Goal: Transaction & Acquisition: Purchase product/service

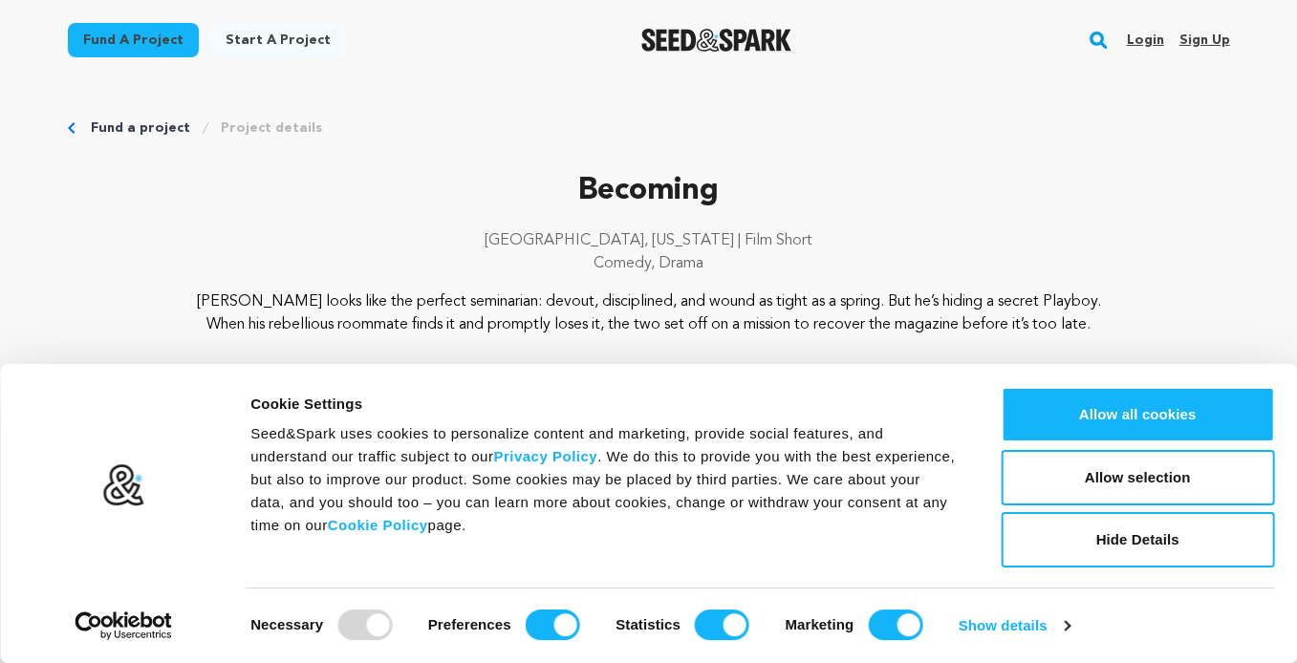
click at [1135, 404] on button "Allow all cookies" at bounding box center [1137, 414] width 273 height 55
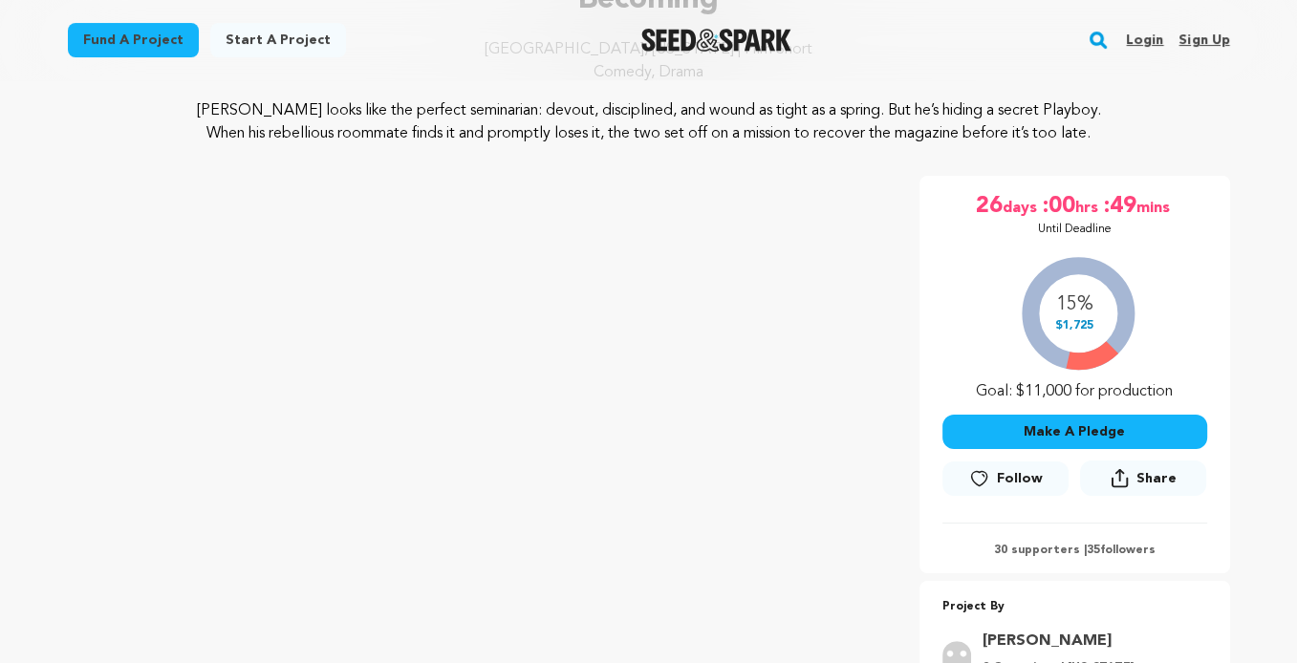
scroll to position [382, 0]
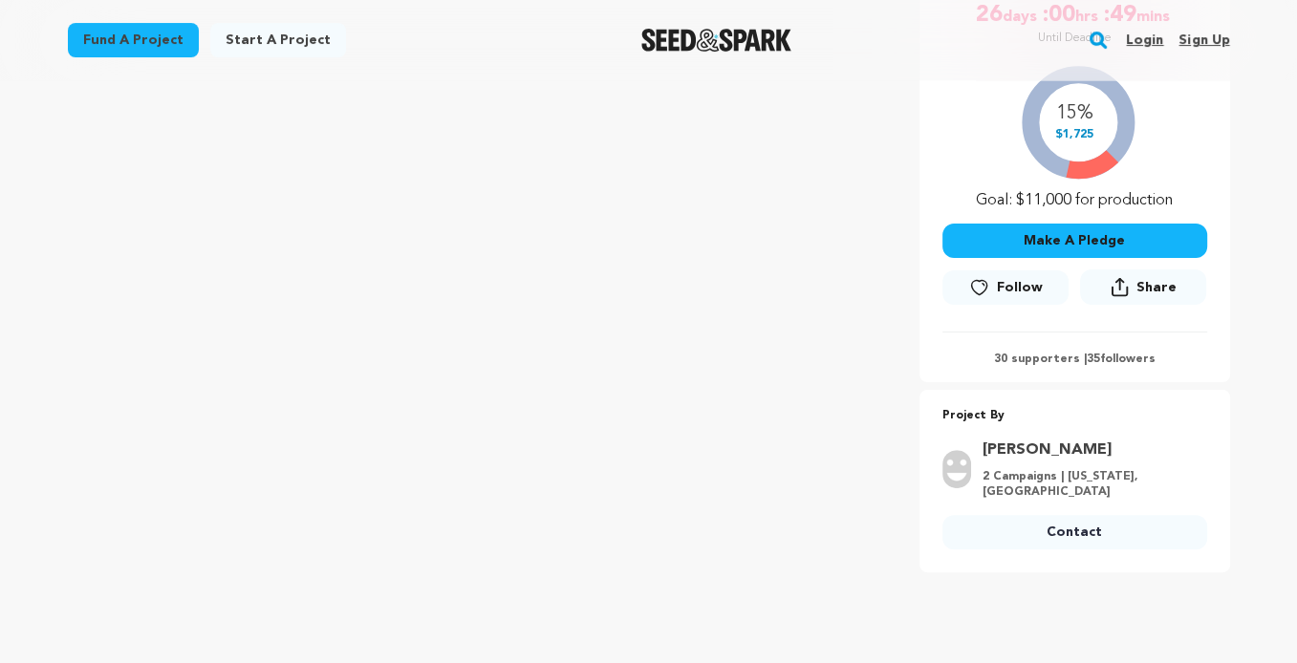
click at [1007, 284] on span "Follow" at bounding box center [1020, 287] width 46 height 19
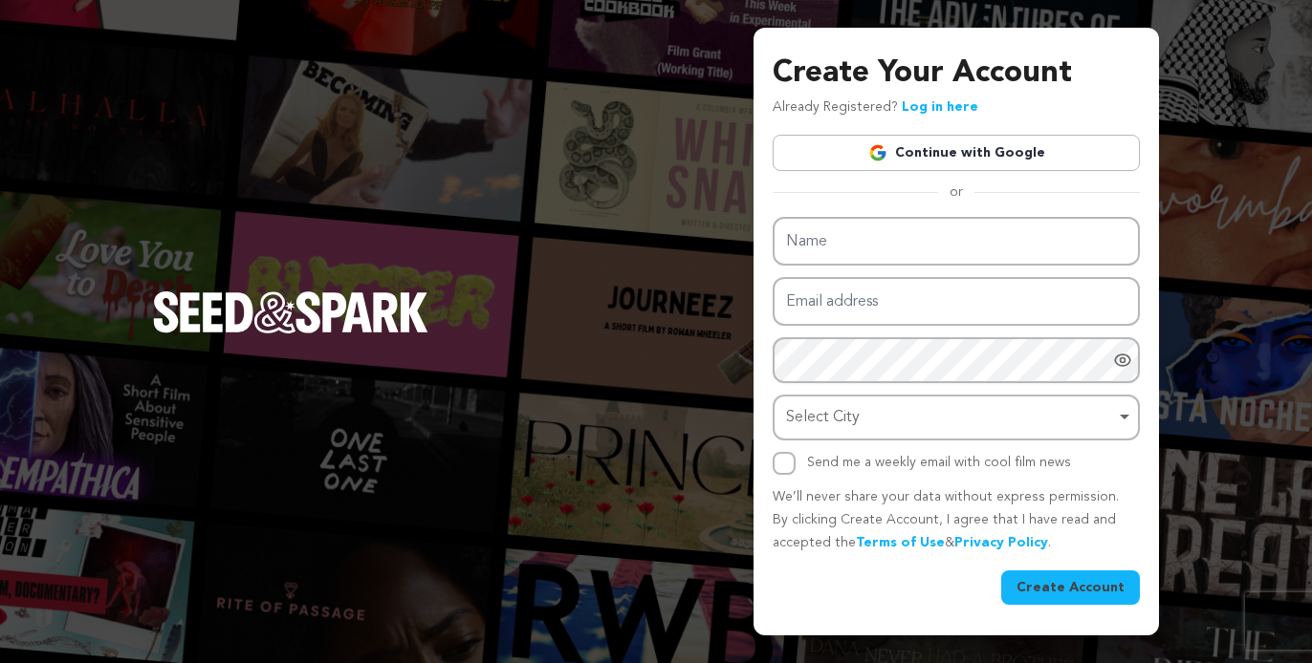
click at [922, 108] on link "Log in here" at bounding box center [940, 106] width 76 height 13
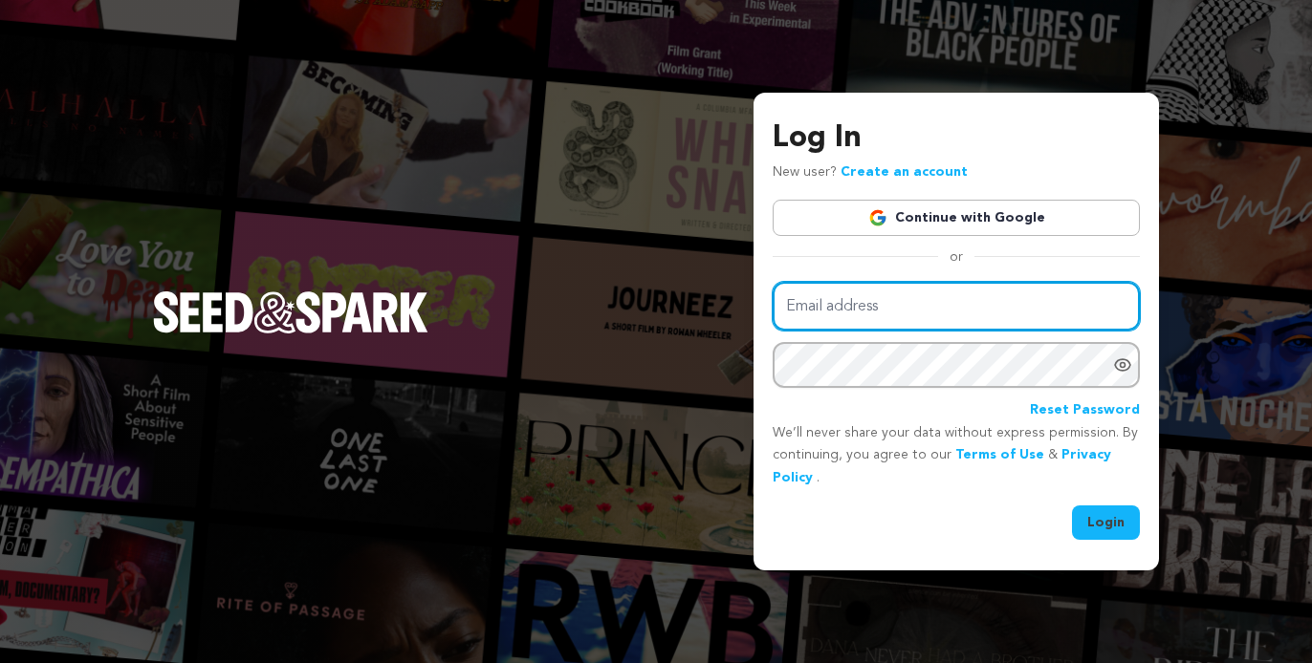
click at [898, 304] on input "Email address" at bounding box center [955, 306] width 367 height 49
type input "kato@harebrained.com"
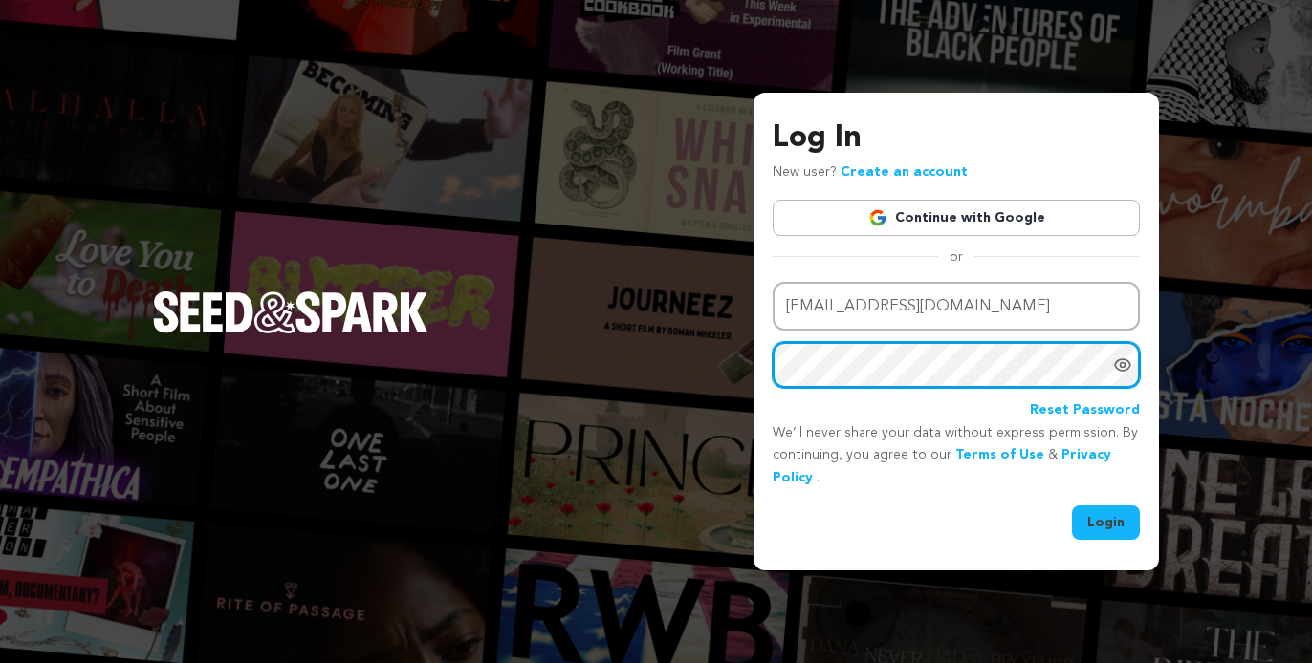
click at [1072, 506] on button "Login" at bounding box center [1106, 523] width 68 height 34
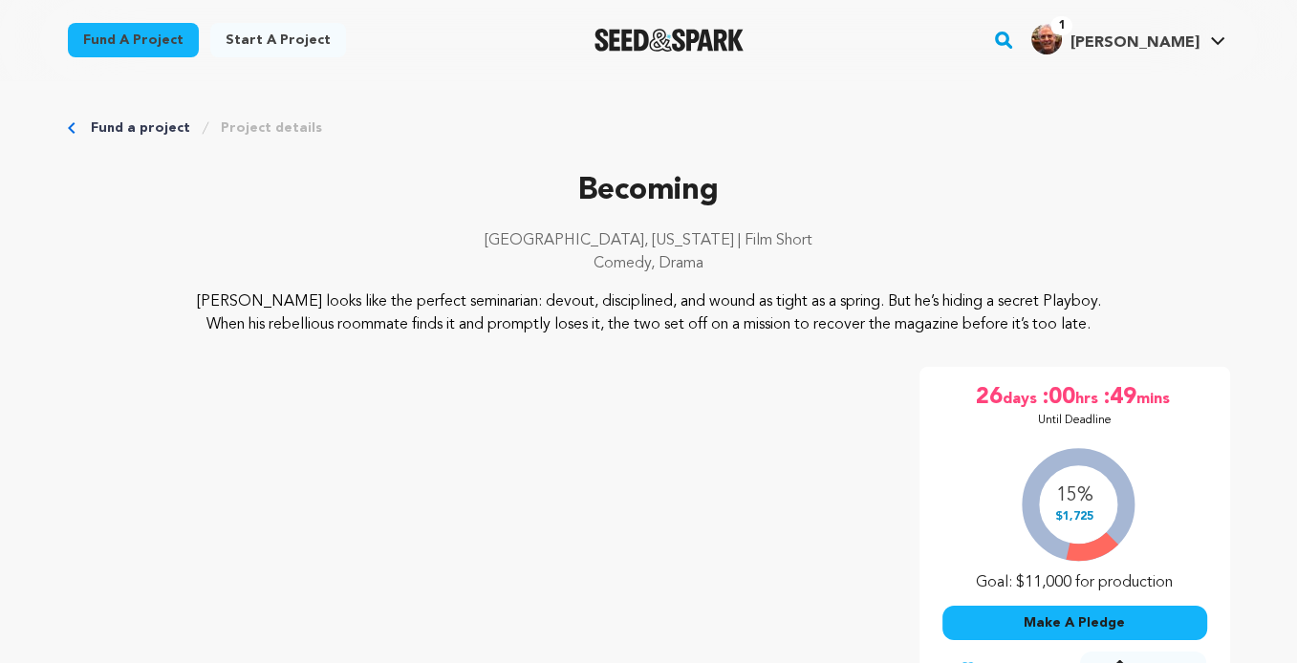
click at [1073, 26] on span "1" at bounding box center [1062, 25] width 22 height 19
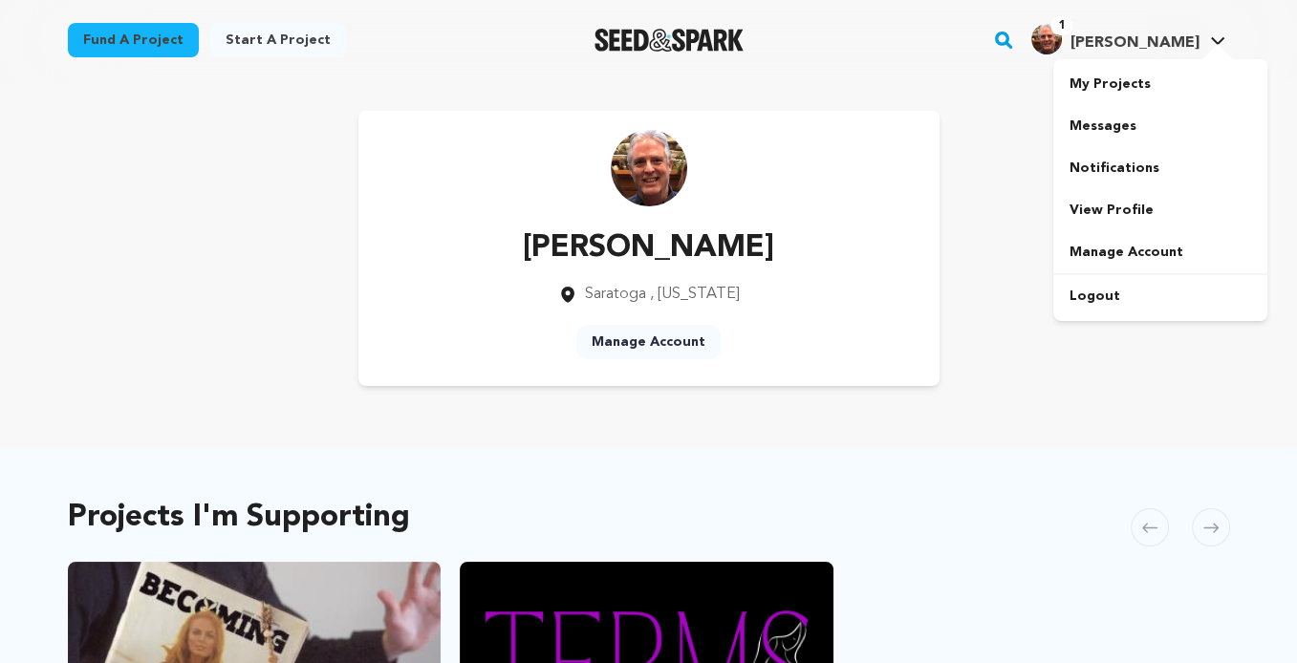
click at [1103, 125] on link "Messages" at bounding box center [1161, 126] width 214 height 42
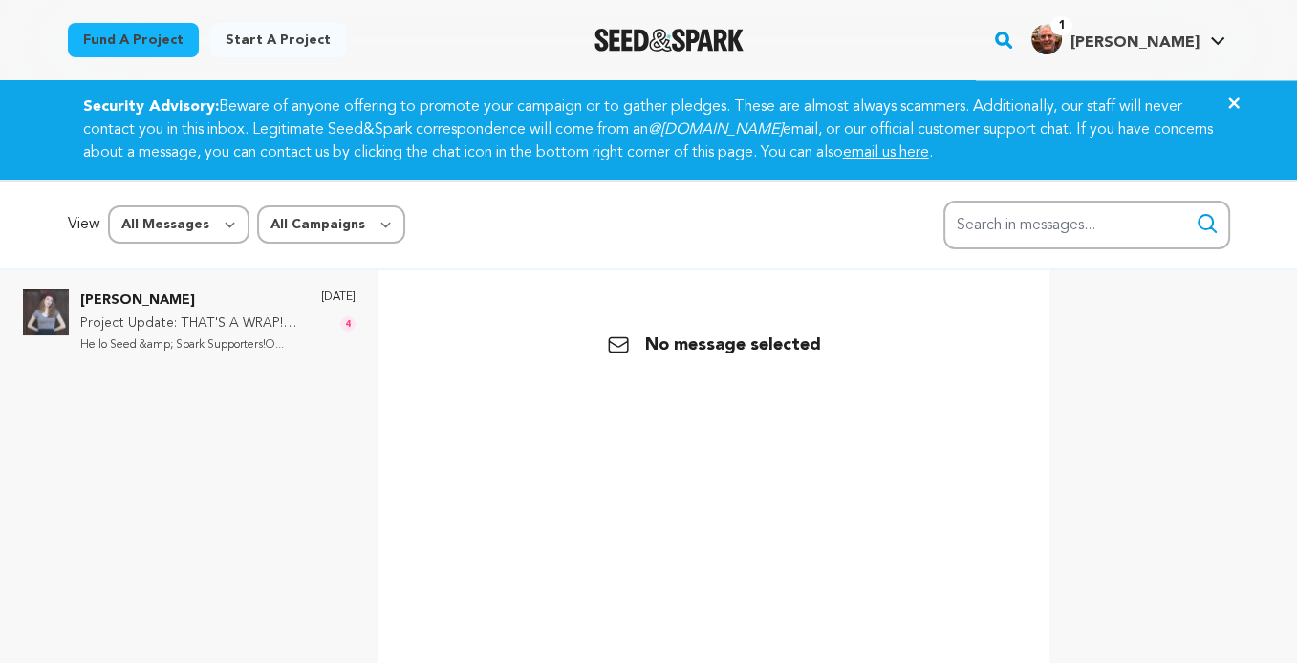
click at [1237, 96] on icon "Close" at bounding box center [1234, 103] width 23 height 23
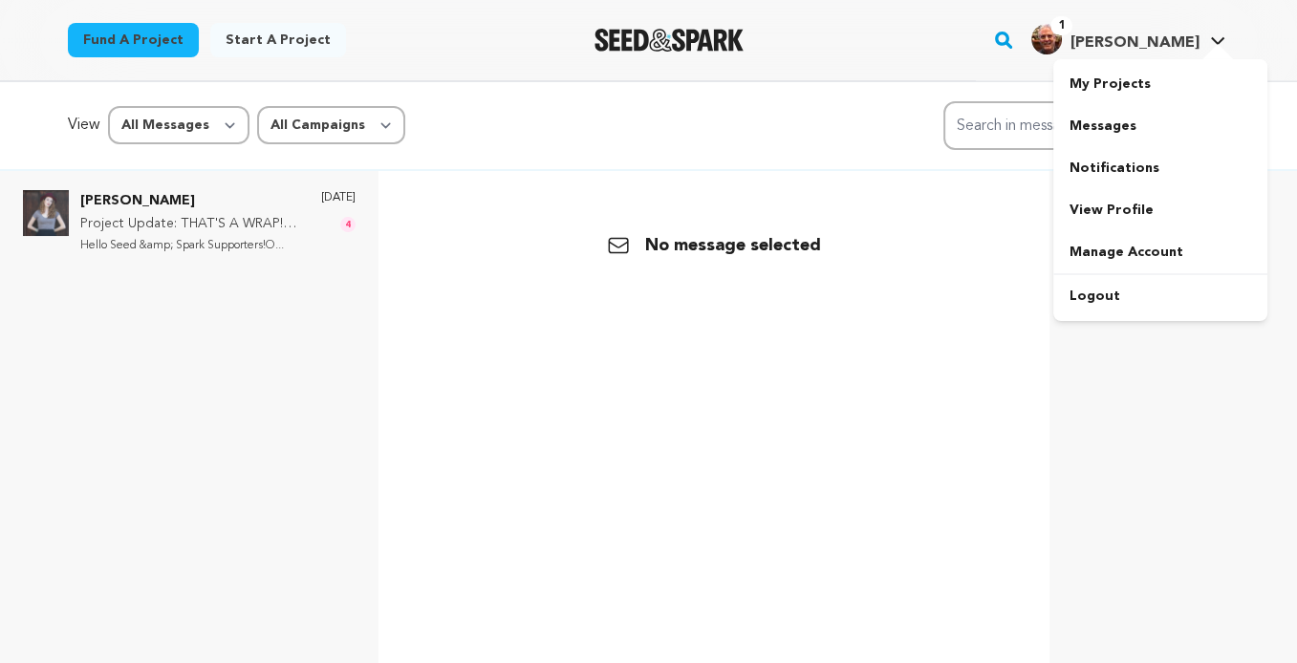
click at [1118, 202] on link "View Profile" at bounding box center [1161, 210] width 214 height 42
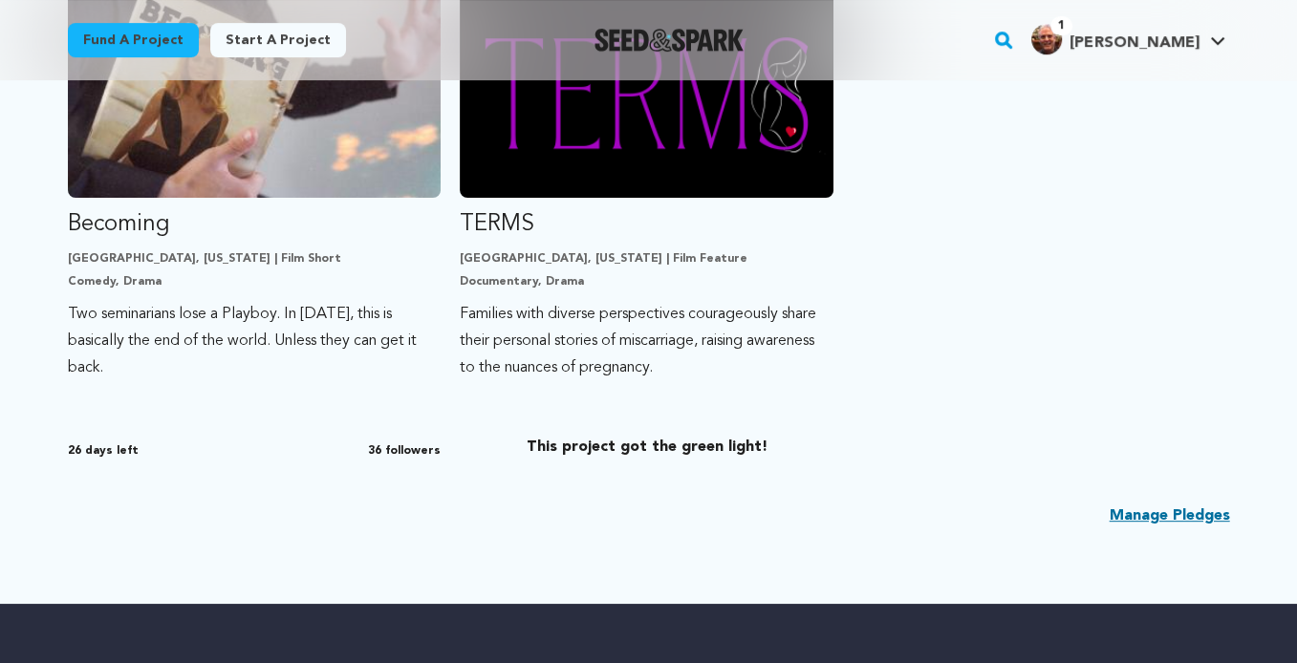
scroll to position [382, 0]
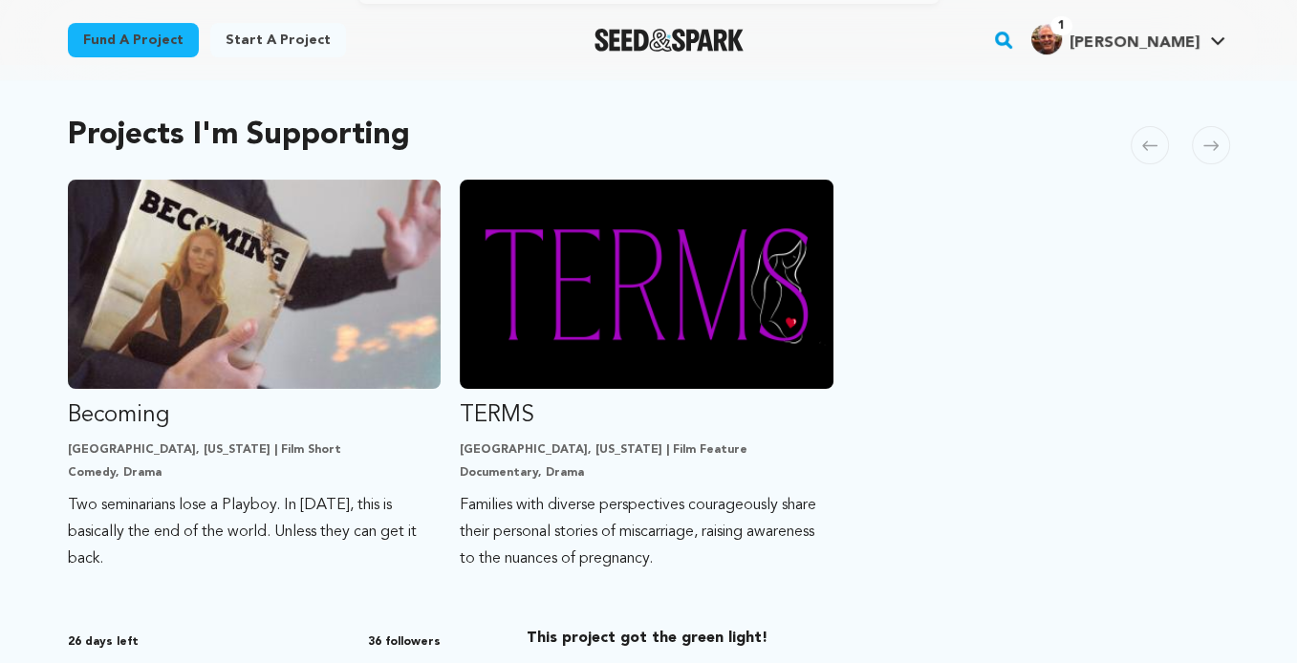
click at [1073, 22] on span "1" at bounding box center [1062, 25] width 22 height 19
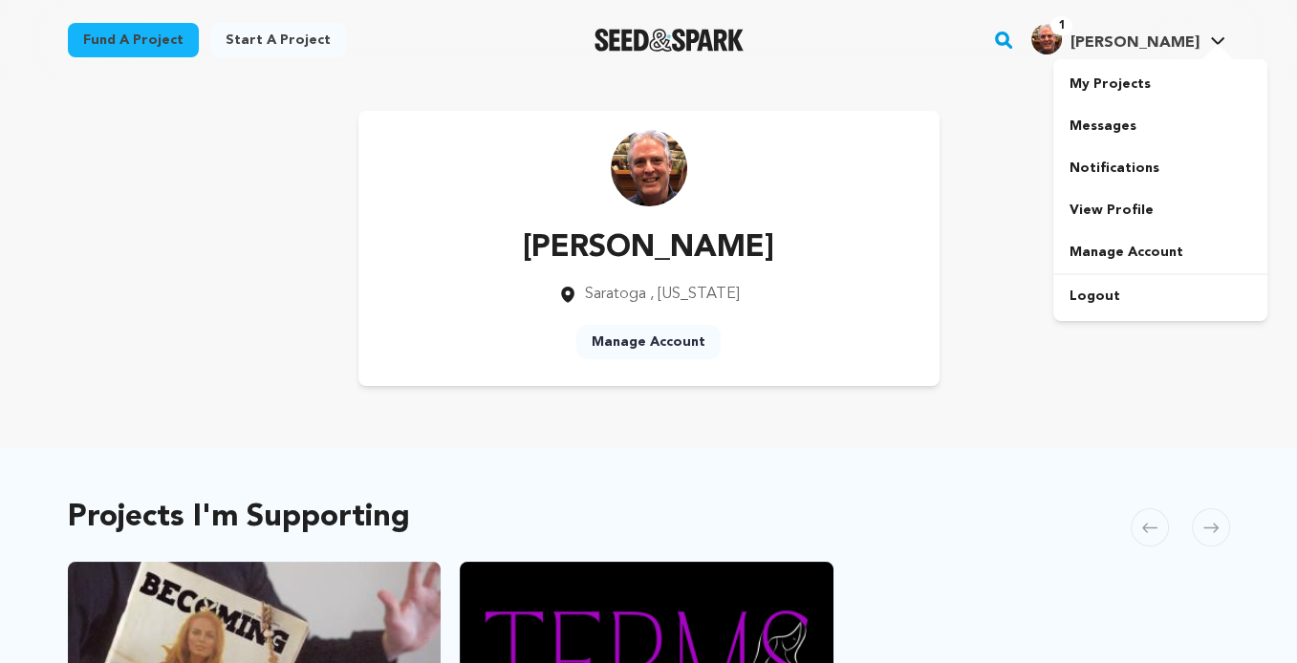
click at [1150, 161] on link "Notifications" at bounding box center [1161, 168] width 214 height 42
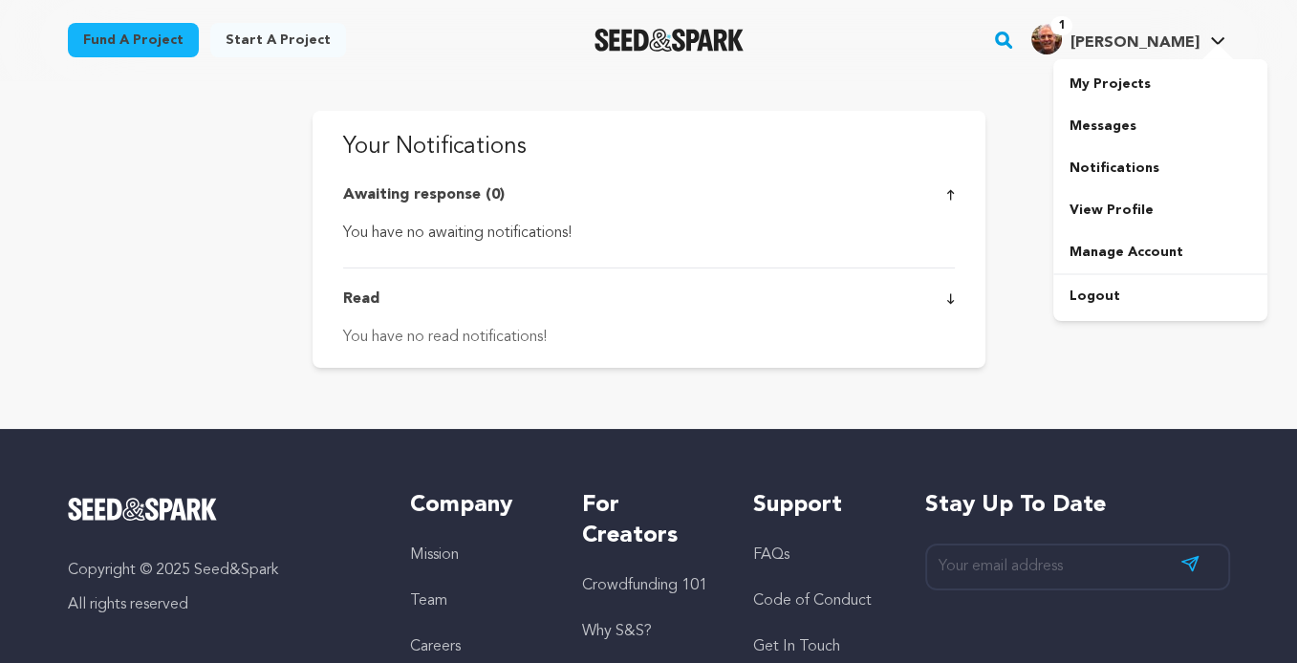
click at [1113, 83] on link "My Projects" at bounding box center [1161, 84] width 214 height 42
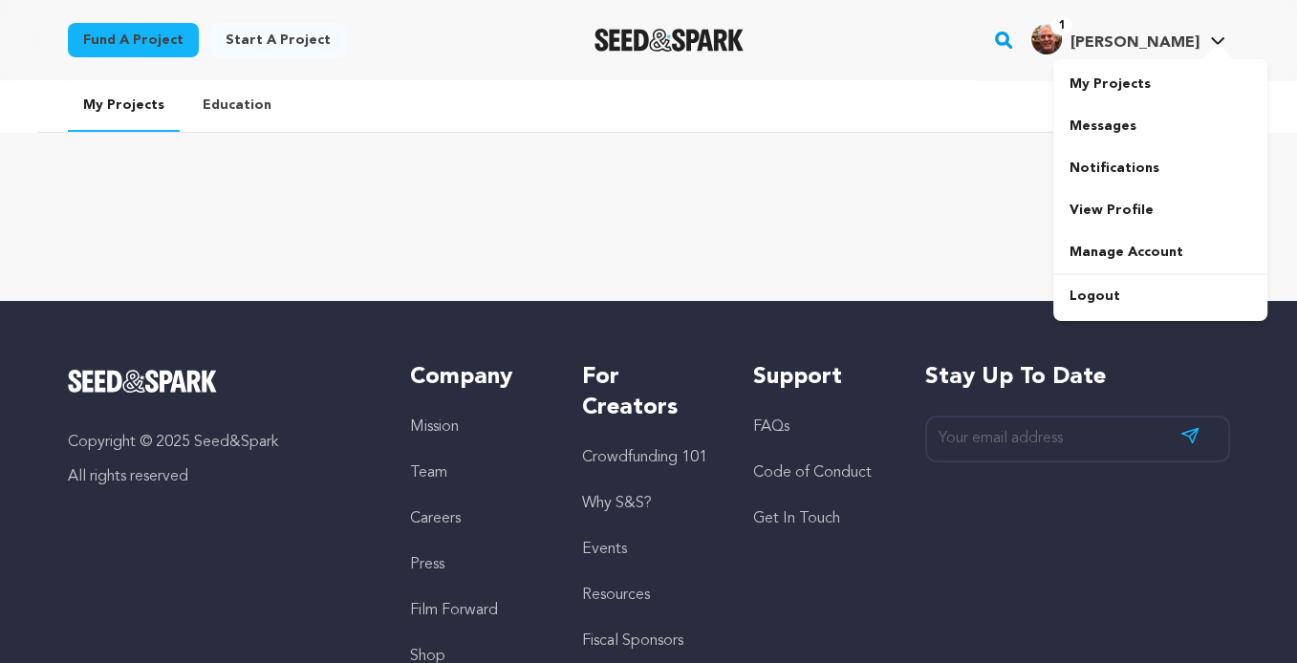
click at [1112, 117] on link "Messages" at bounding box center [1161, 126] width 214 height 42
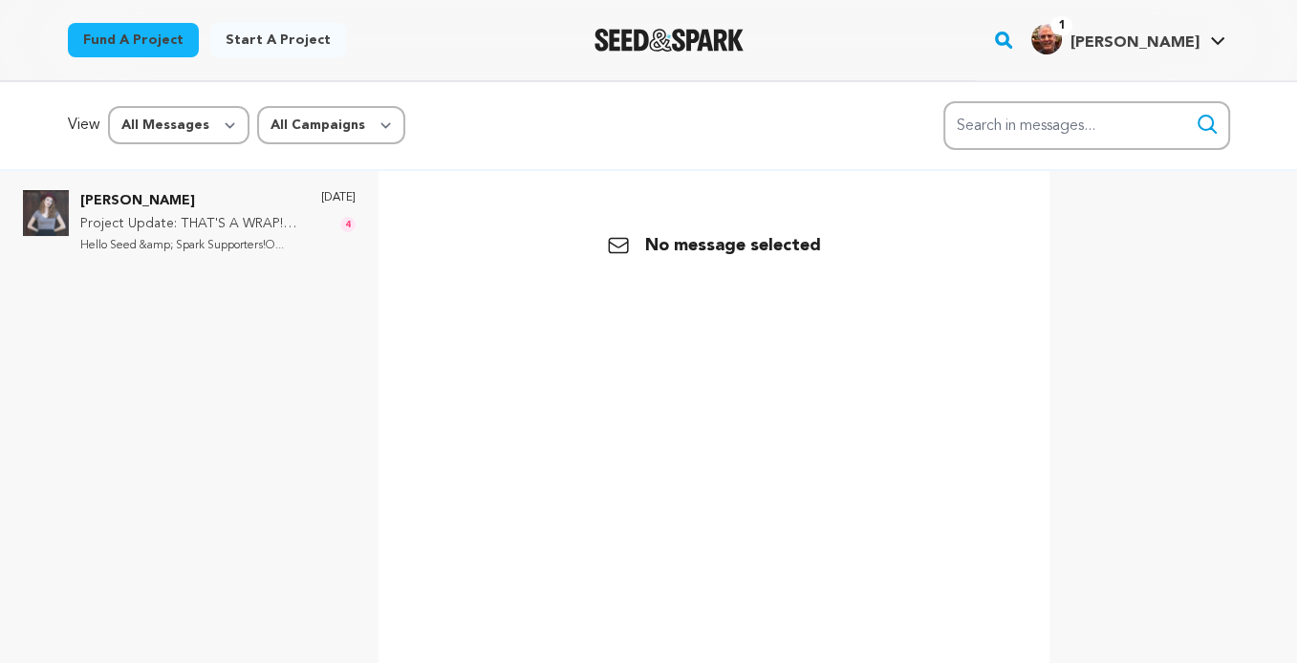
click at [149, 213] on p "Project Update: THAT'S A WRAP! For now..." at bounding box center [191, 224] width 222 height 23
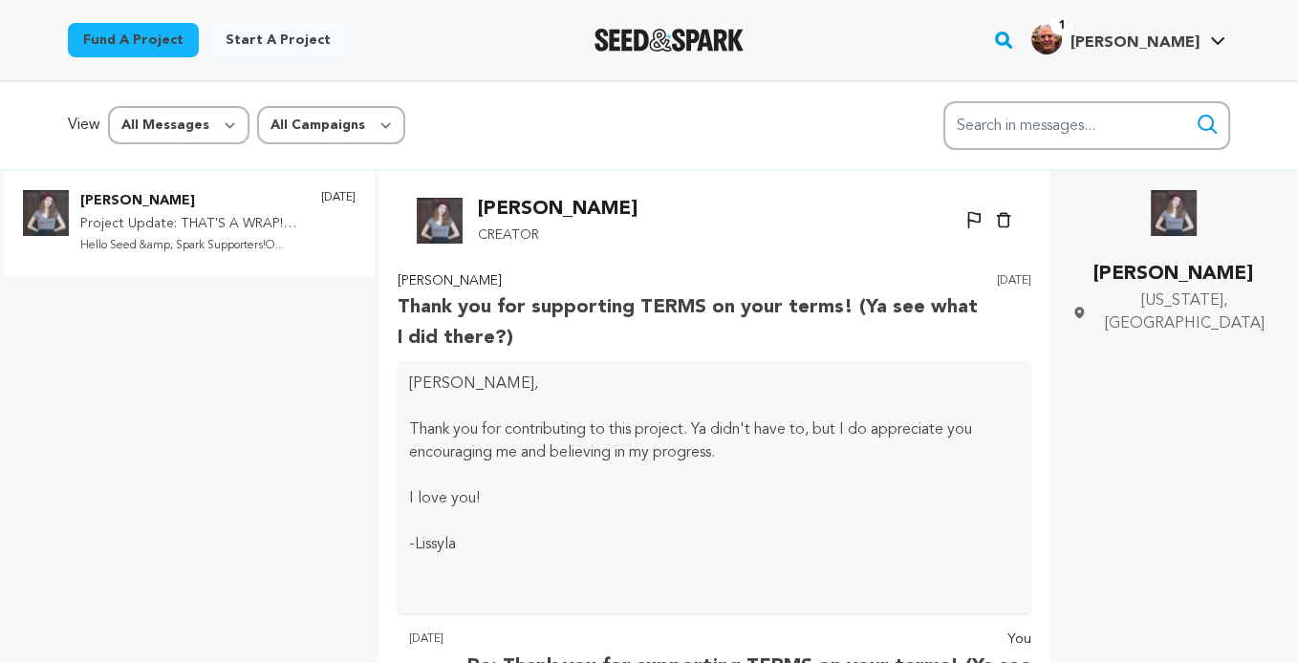
click at [1073, 27] on span "1" at bounding box center [1062, 25] width 22 height 19
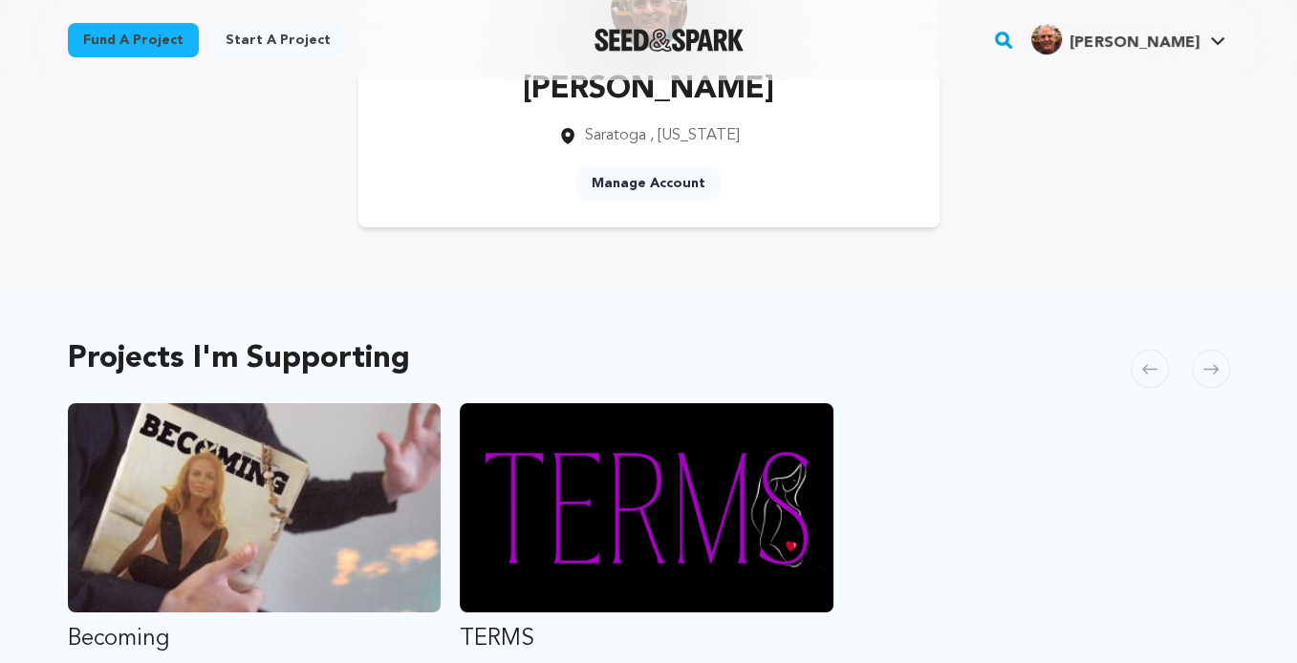
scroll to position [382, 0]
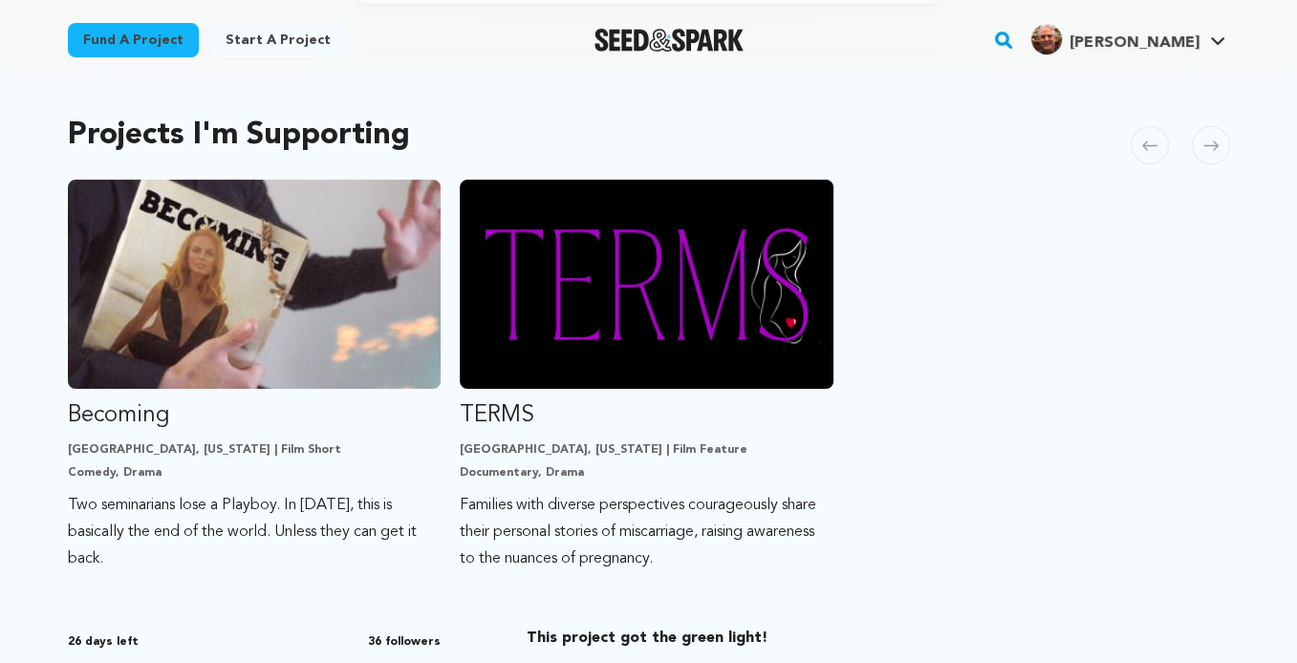
click at [177, 495] on p "Two seminarians lose a Playboy. In [DATE], this is basically the end of the wor…" at bounding box center [255, 532] width 374 height 80
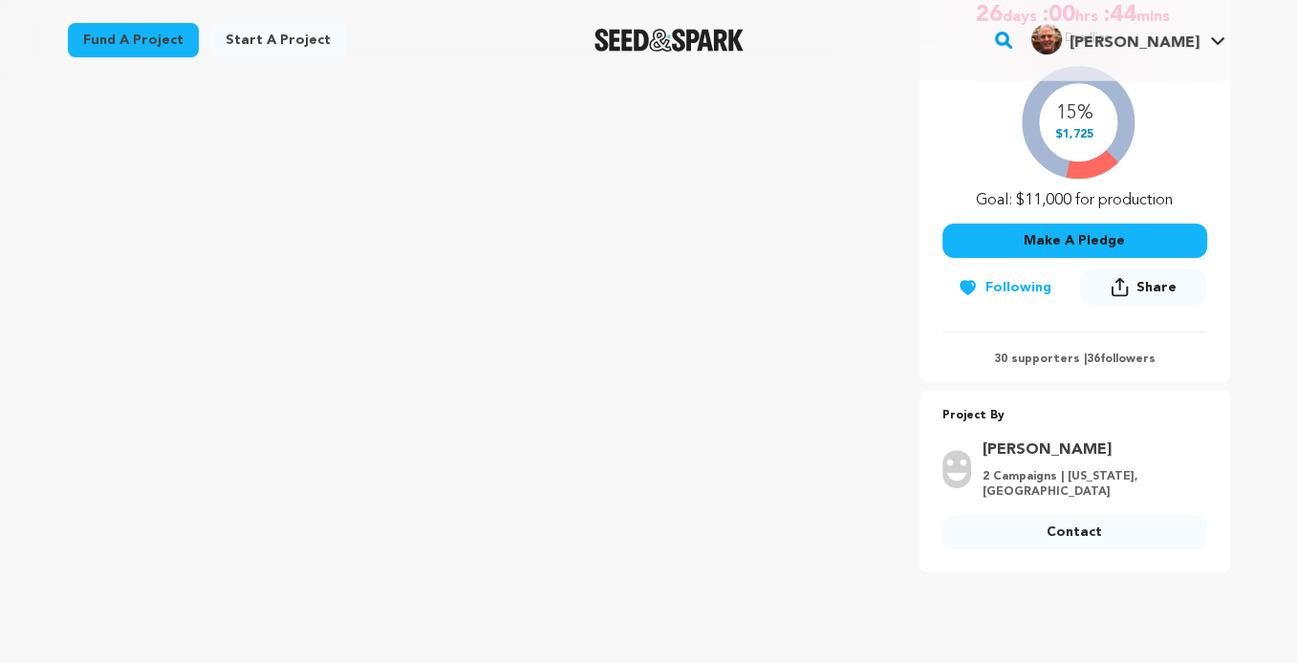
scroll to position [191, 0]
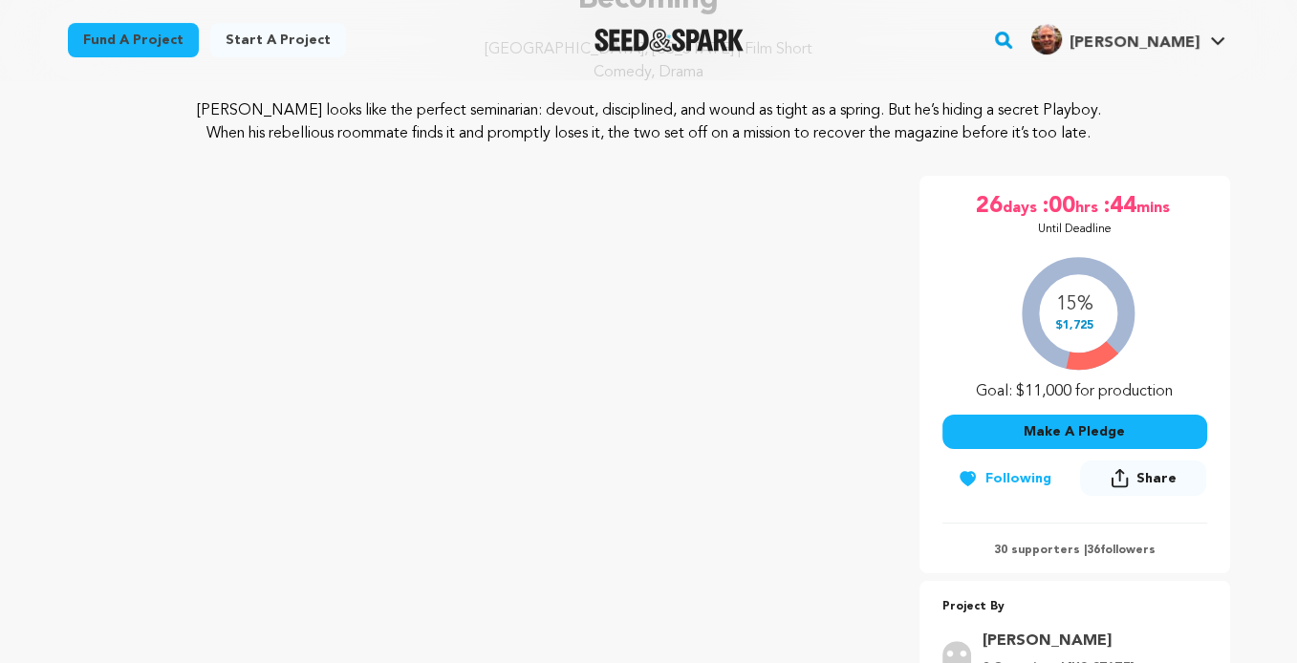
click at [1076, 426] on button "Make A Pledge" at bounding box center [1075, 432] width 265 height 34
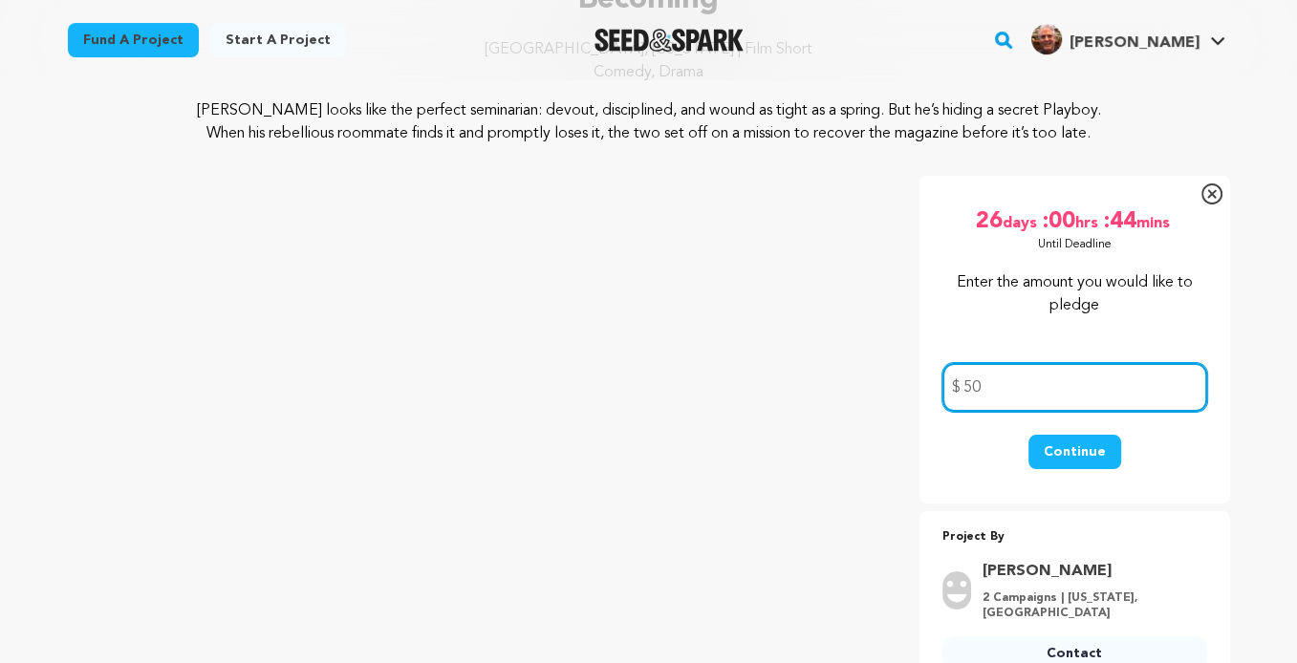
type input "50"
click at [1059, 447] on button "Continue" at bounding box center [1075, 452] width 93 height 34
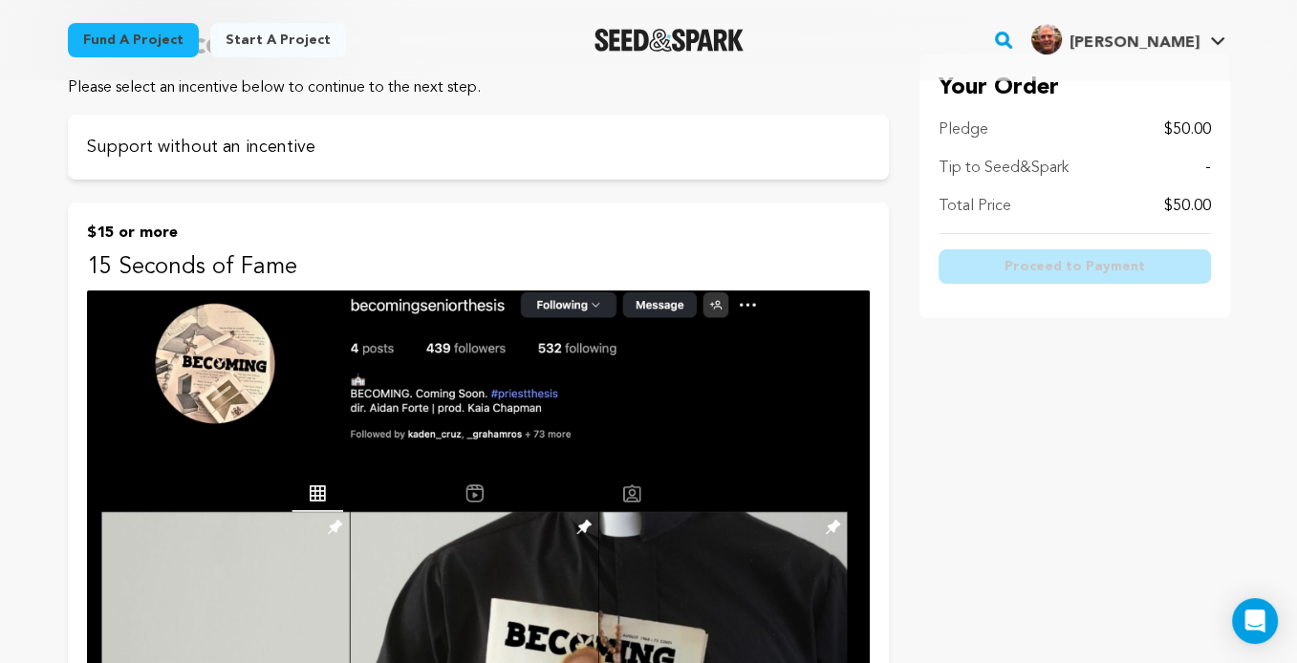
scroll to position [191, 0]
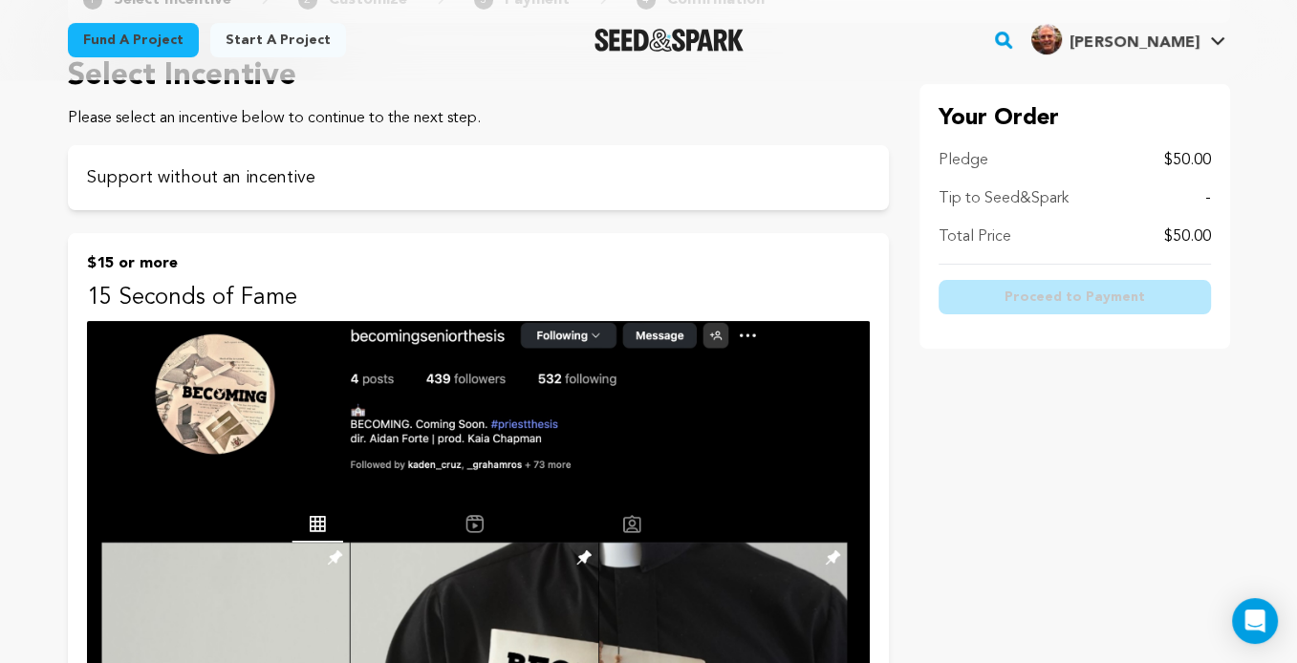
click at [745, 404] on img at bounding box center [478, 598] width 783 height 554
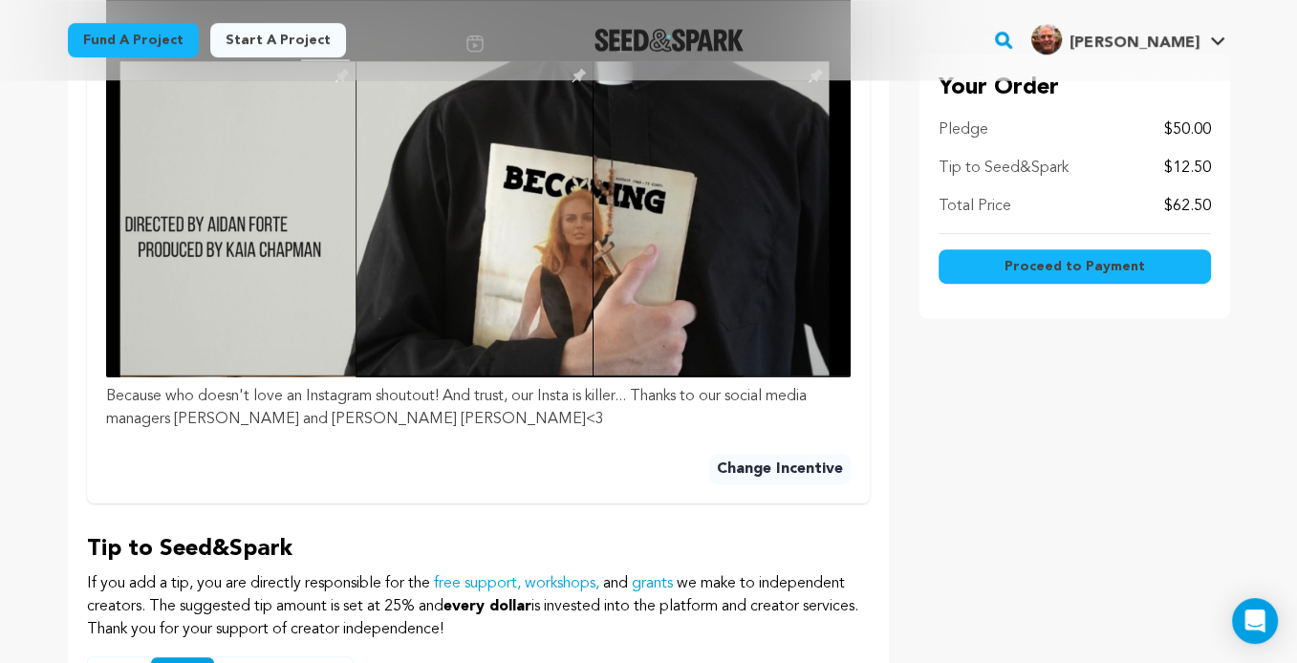
scroll to position [1147, 0]
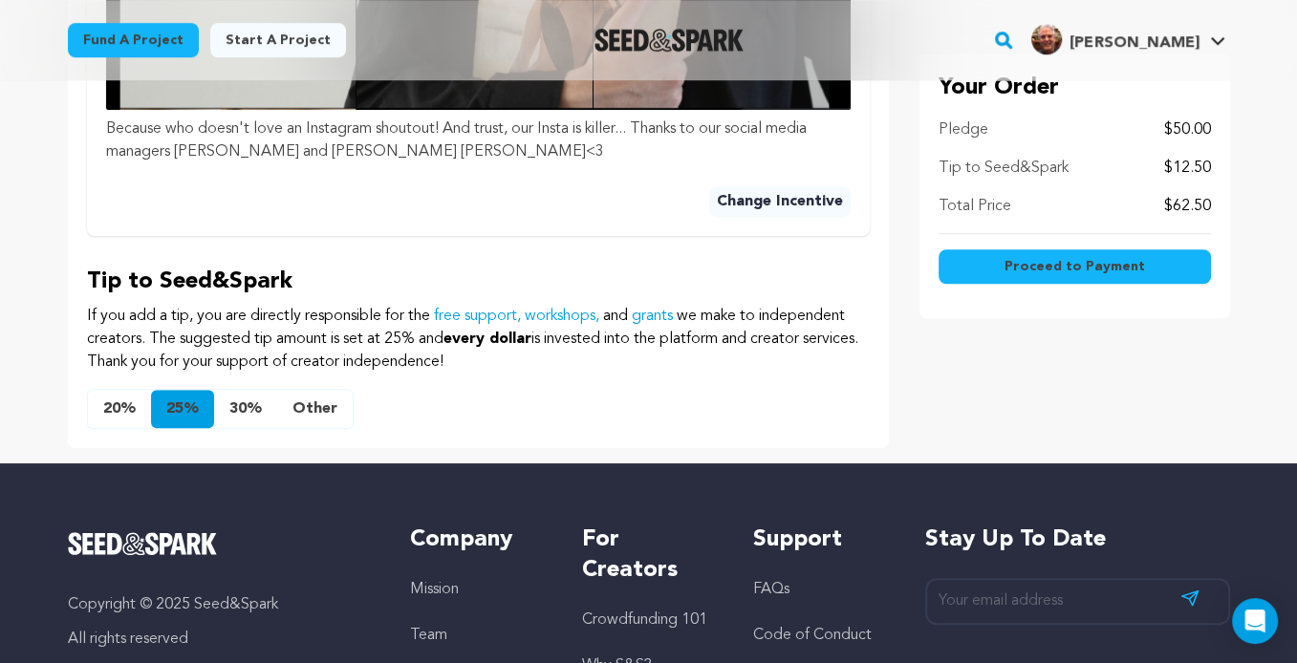
click at [317, 390] on button "Other" at bounding box center [315, 409] width 76 height 38
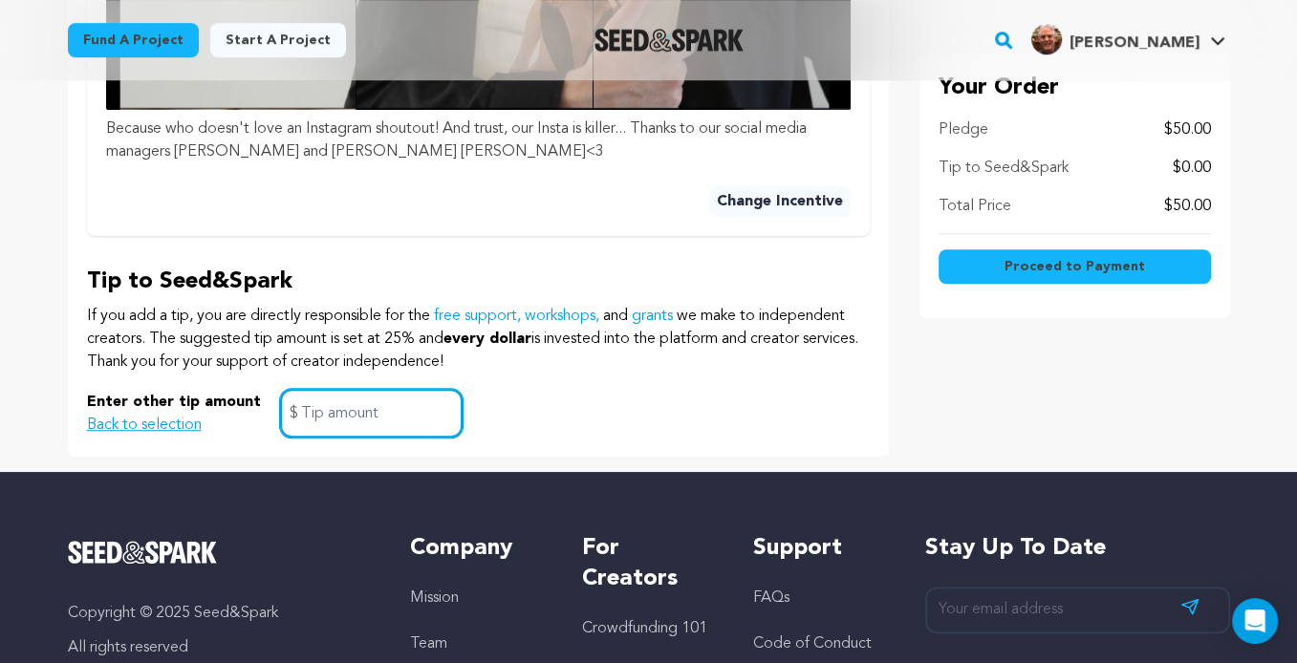
click at [325, 389] on input "text" at bounding box center [371, 413] width 183 height 49
type input "2"
click at [306, 315] on p "If you add a tip, you are directly responsible for the free support, workshops,…" at bounding box center [478, 339] width 783 height 69
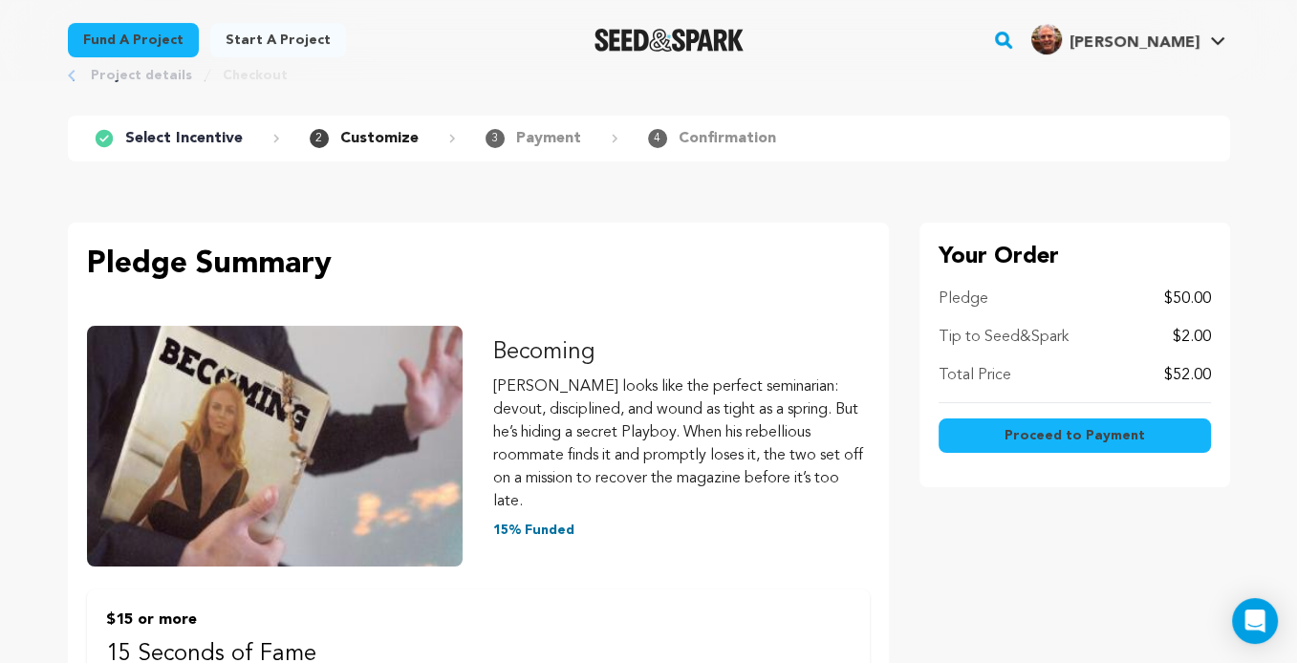
scroll to position [0, 0]
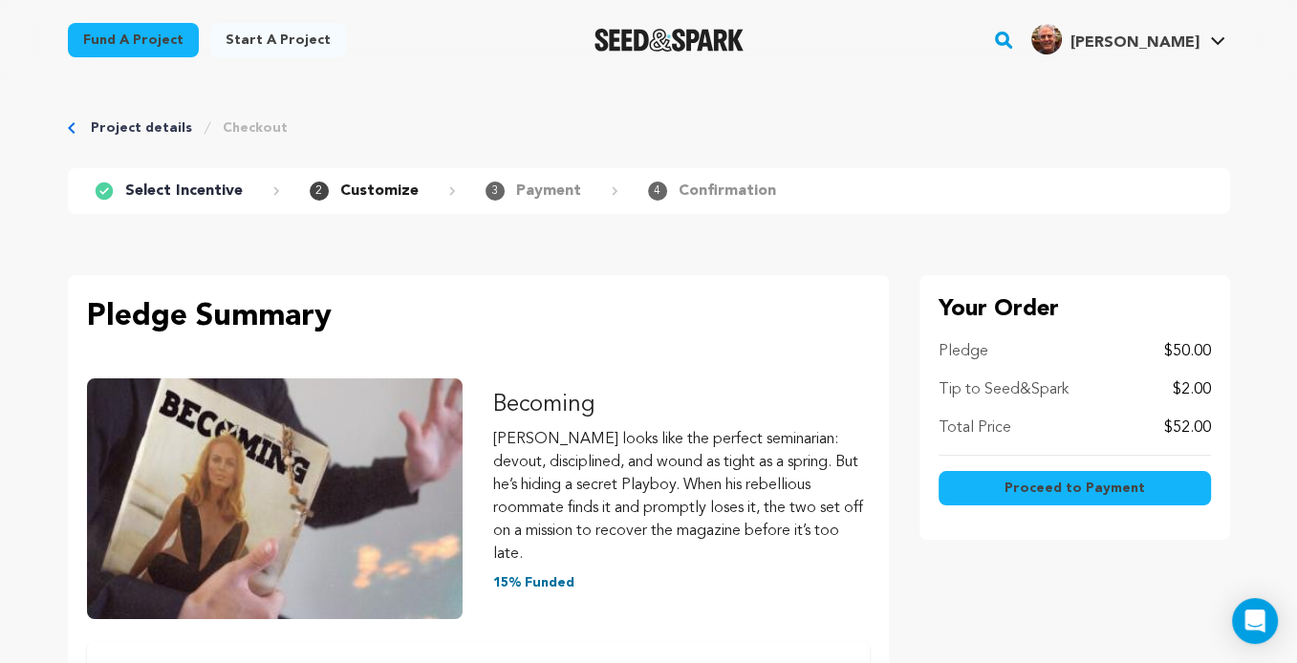
click at [363, 198] on p "Customize" at bounding box center [379, 191] width 78 height 23
click at [199, 185] on p "Select Incentive" at bounding box center [184, 191] width 118 height 23
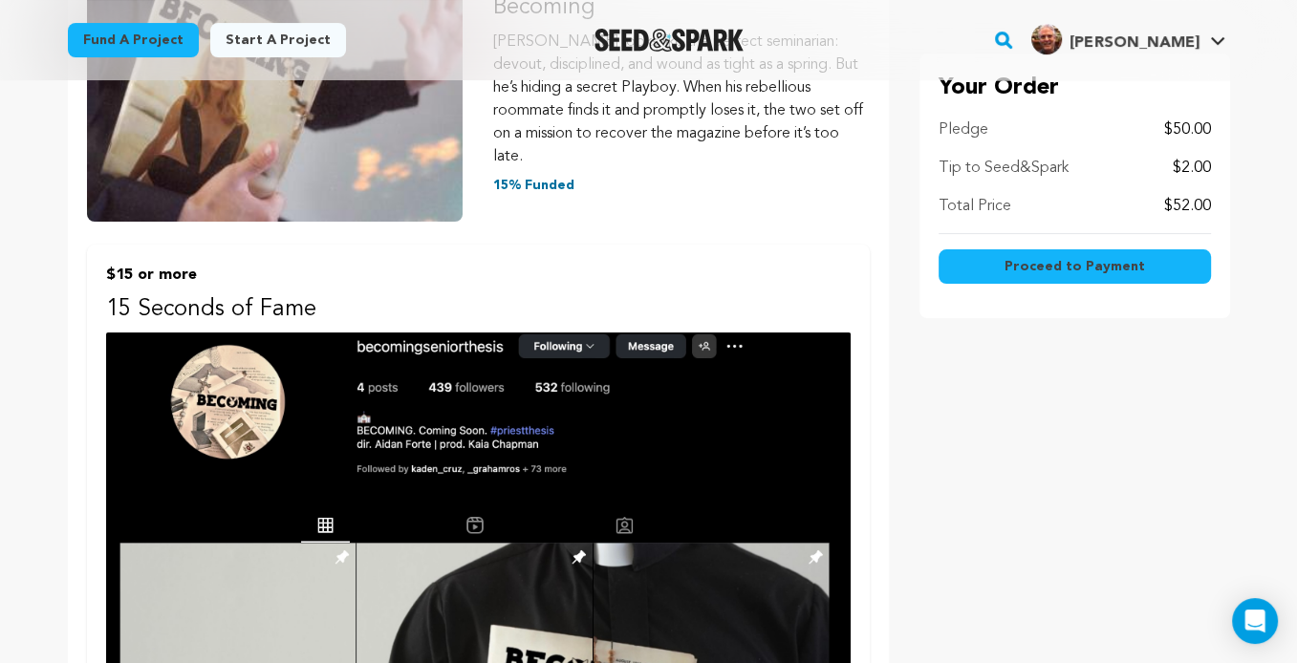
scroll to position [382, 0]
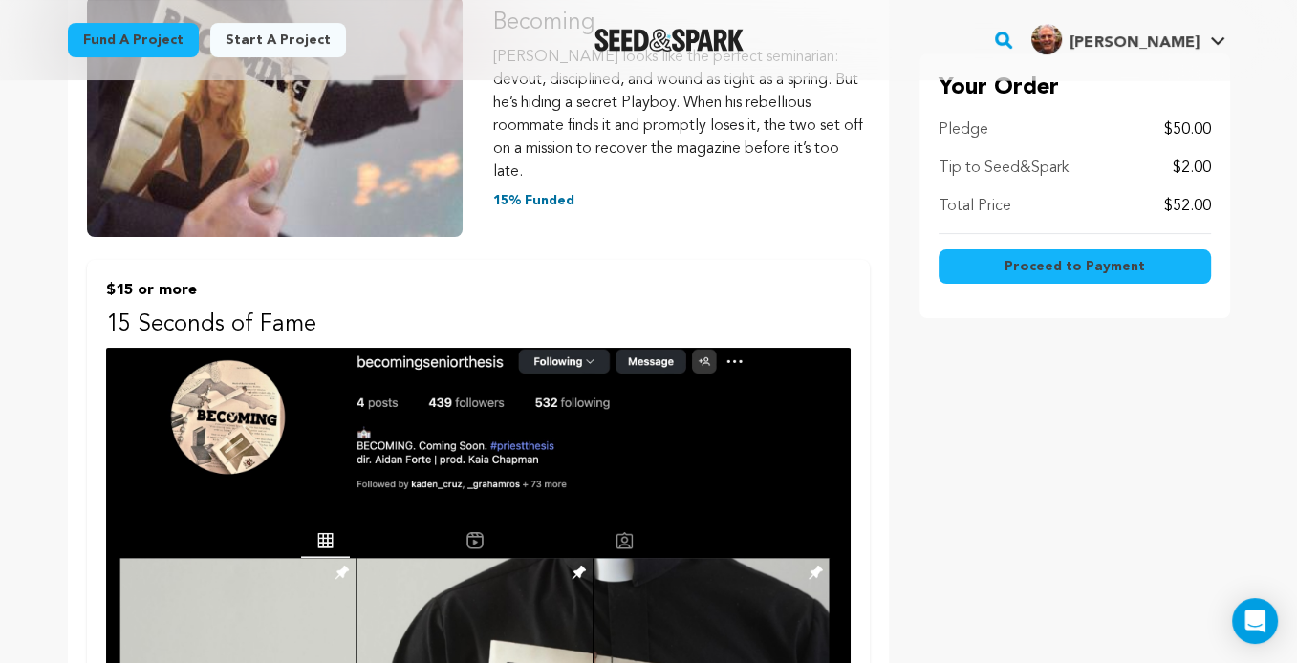
click at [1058, 259] on span "Proceed to Payment" at bounding box center [1075, 266] width 141 height 19
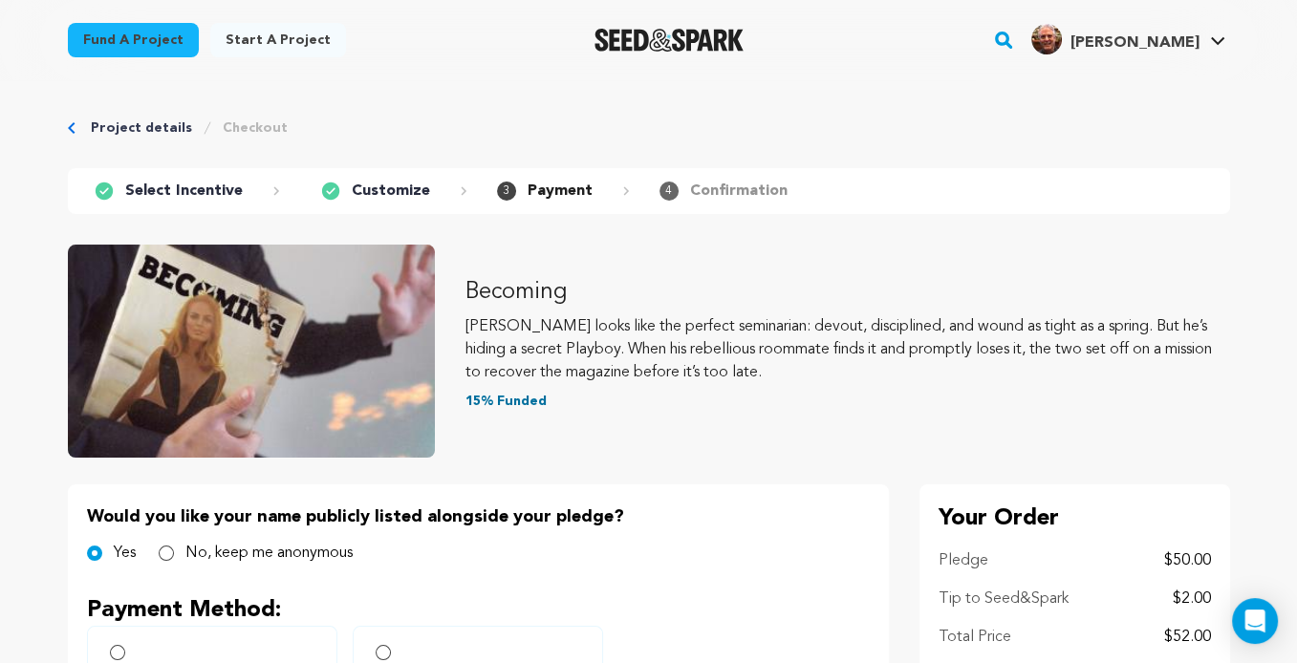
scroll to position [191, 0]
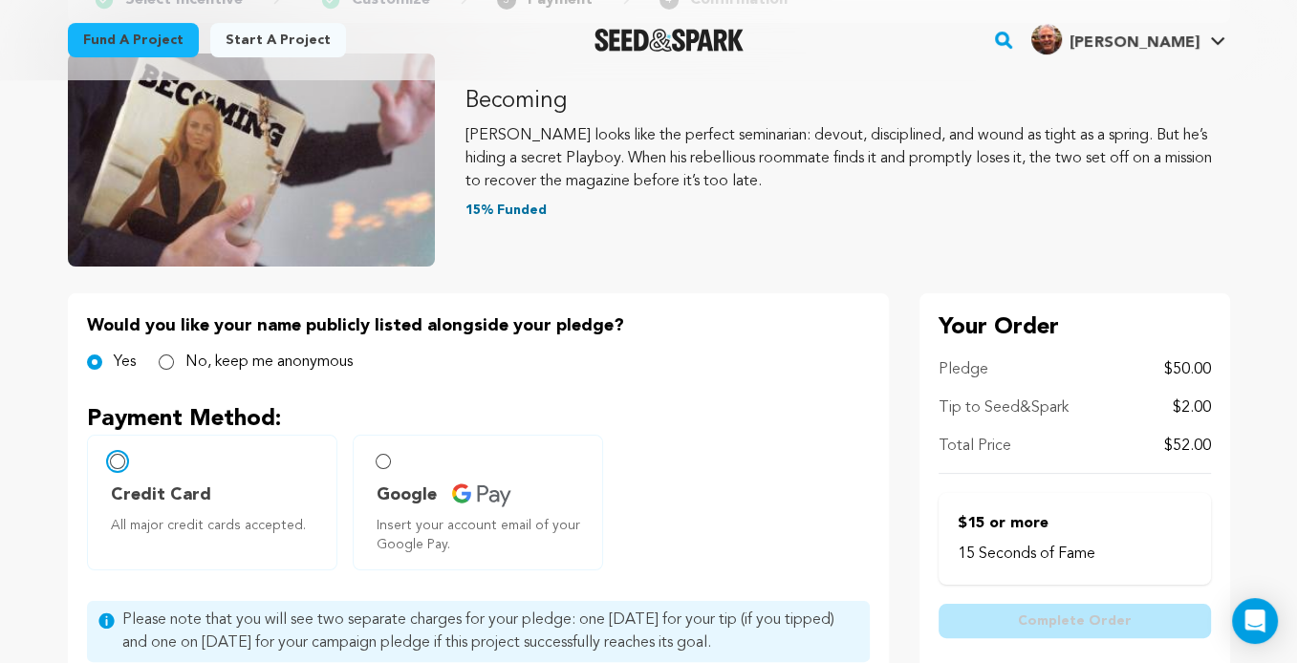
click at [115, 465] on input "Credit Card All major credit cards accepted." at bounding box center [117, 461] width 15 height 15
radio input "false"
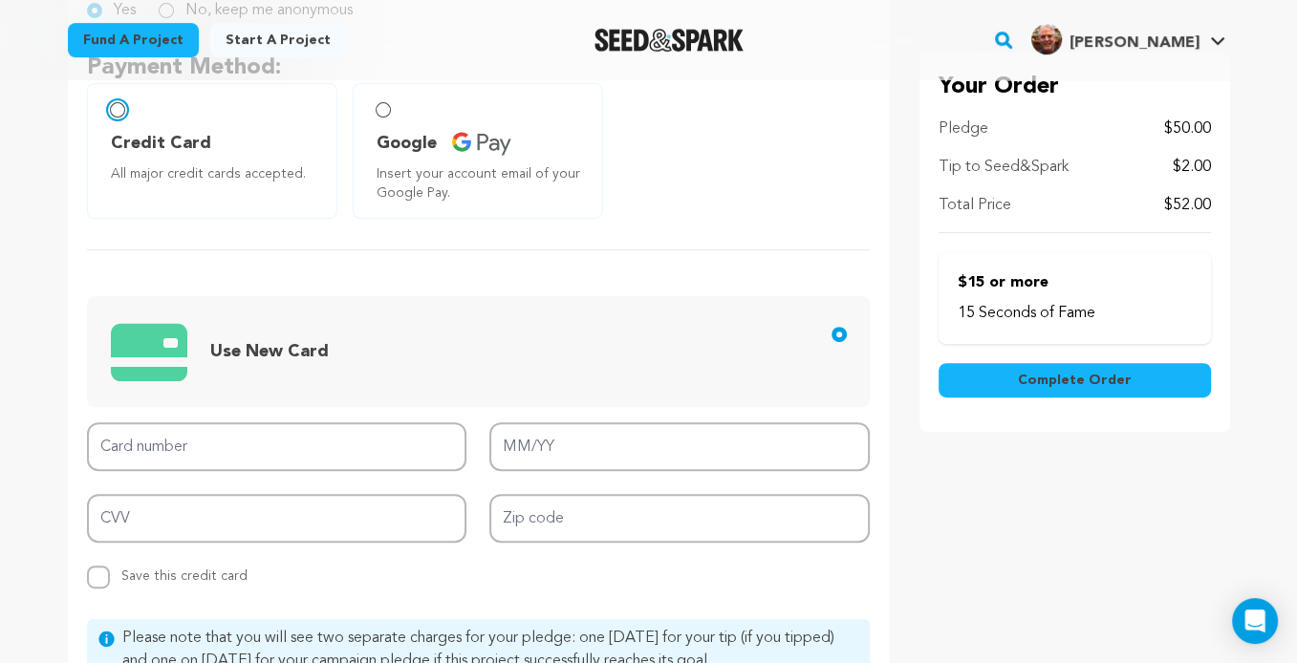
scroll to position [574, 0]
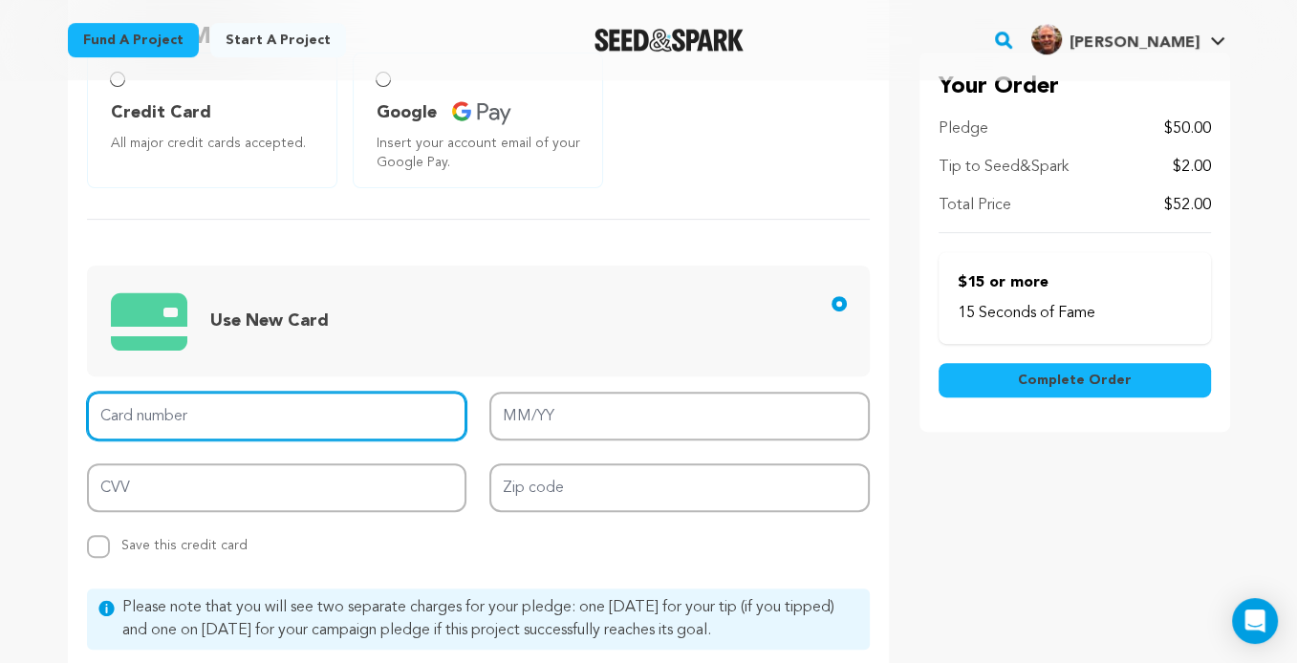
click at [210, 431] on input "Card number" at bounding box center [277, 416] width 380 height 49
type input "[CREDIT_CARD_NUMBER]"
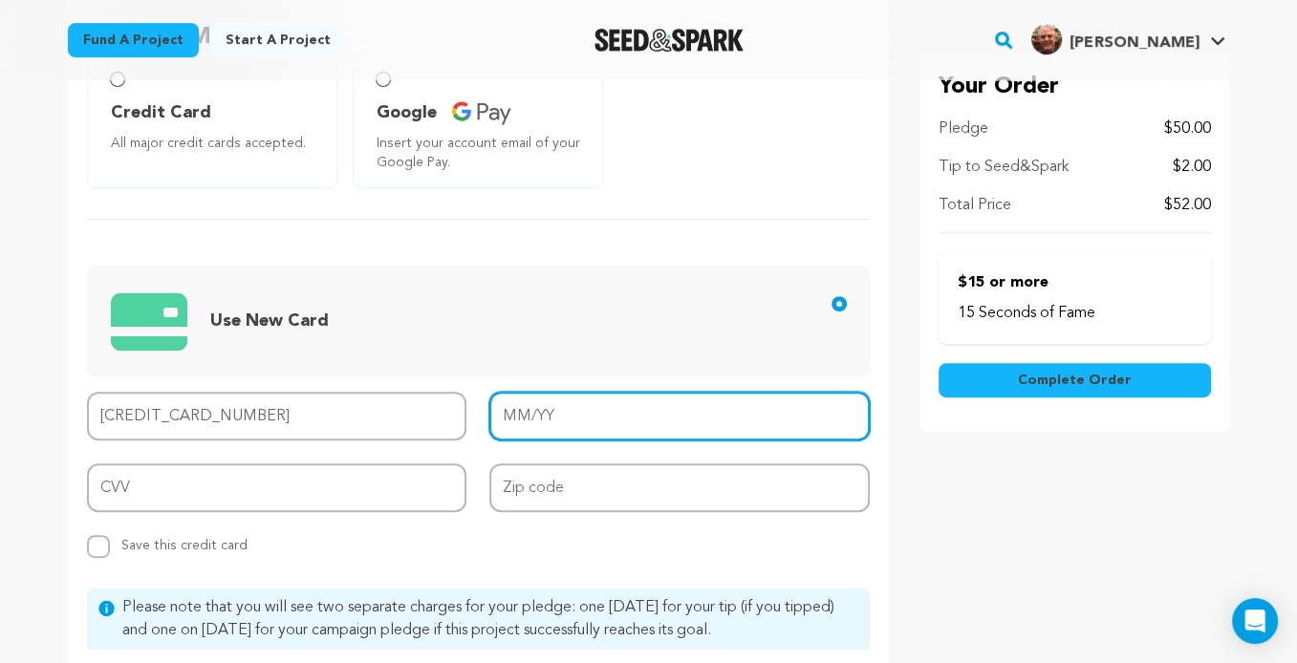
type input "05/29"
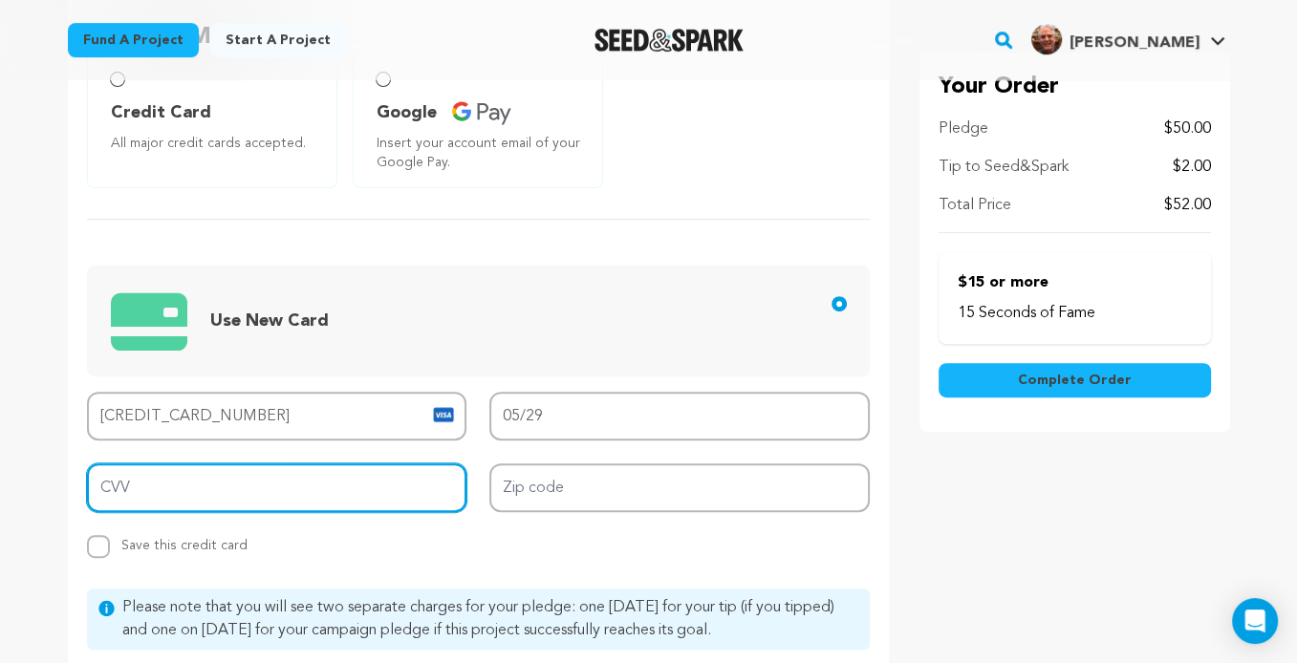
click at [276, 485] on input "CVV" at bounding box center [277, 488] width 380 height 49
type input "414"
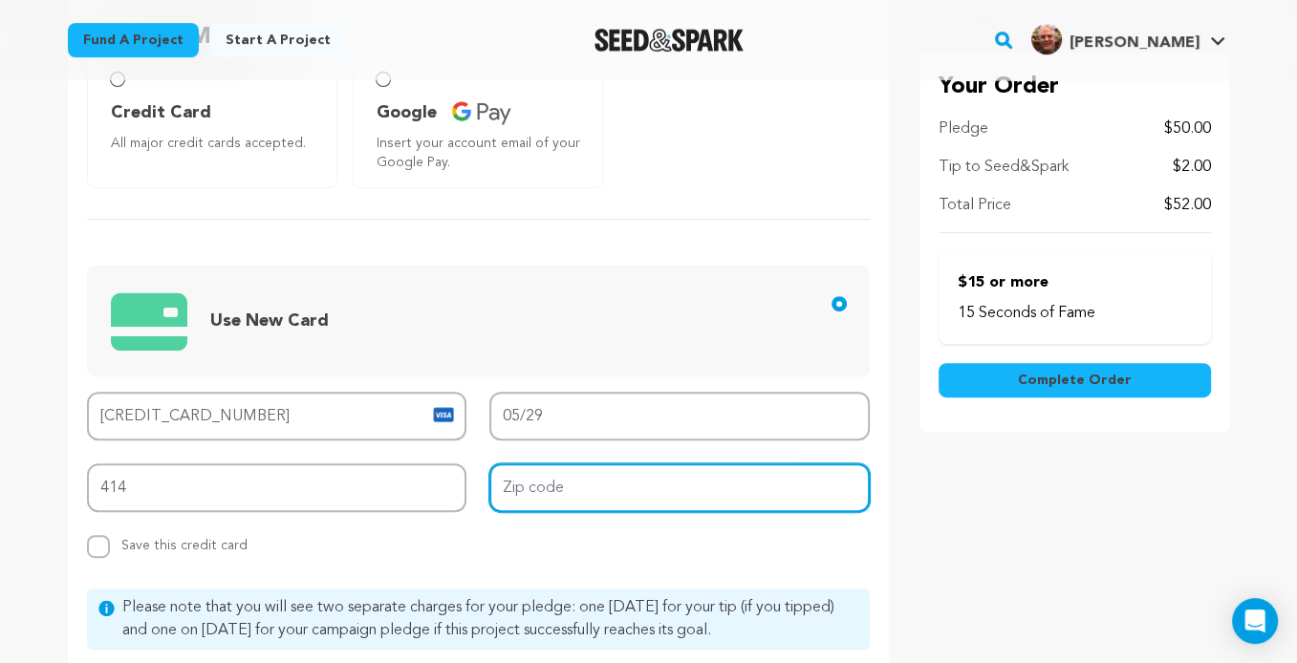
click at [560, 487] on input "Zip code" at bounding box center [679, 488] width 380 height 49
type input "95008"
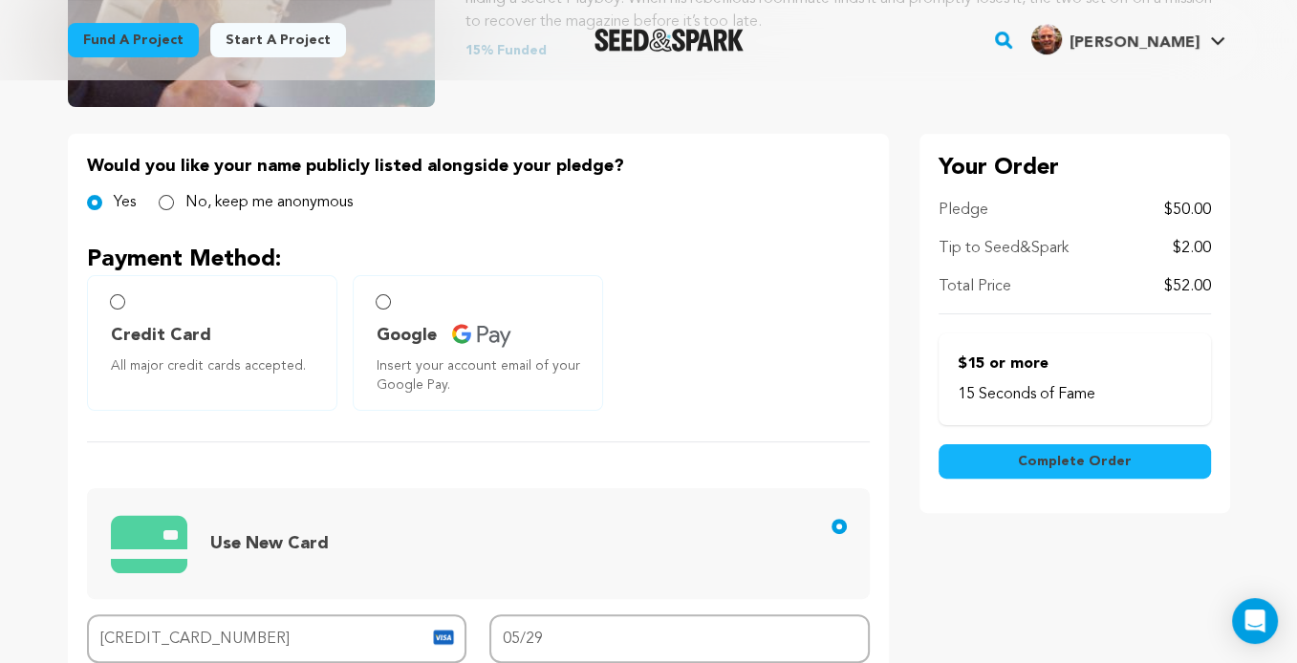
scroll to position [382, 0]
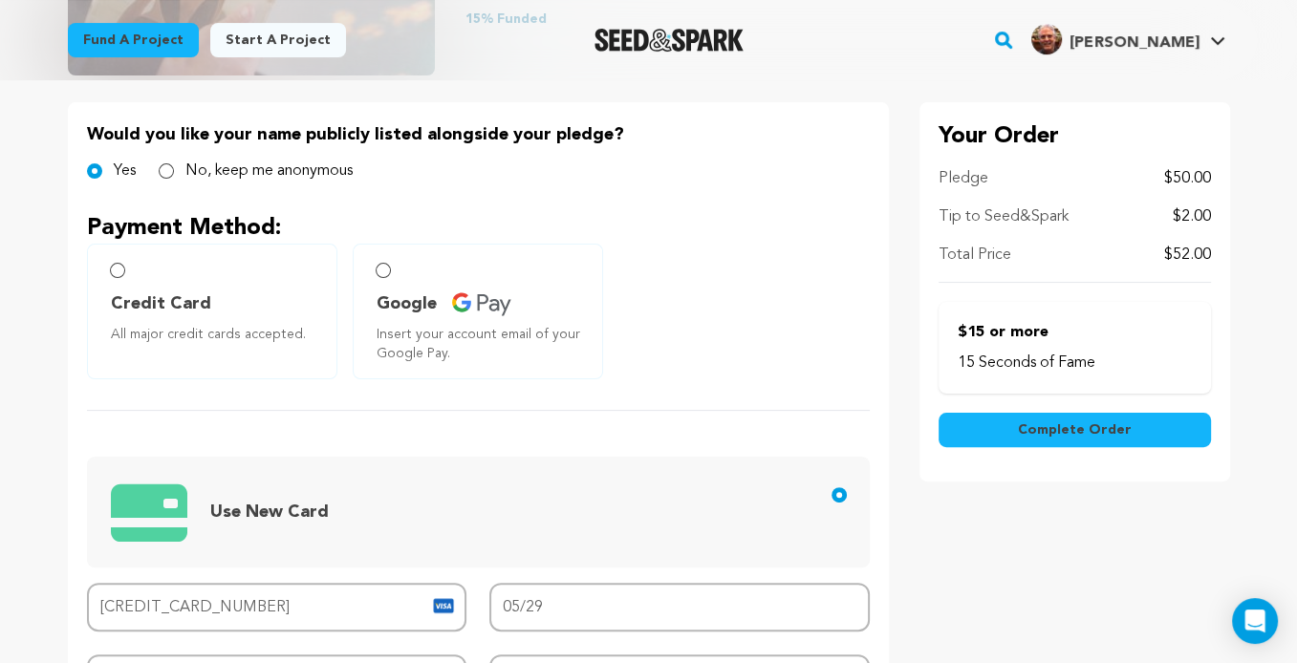
click at [1086, 422] on span "Complete Order" at bounding box center [1075, 430] width 114 height 19
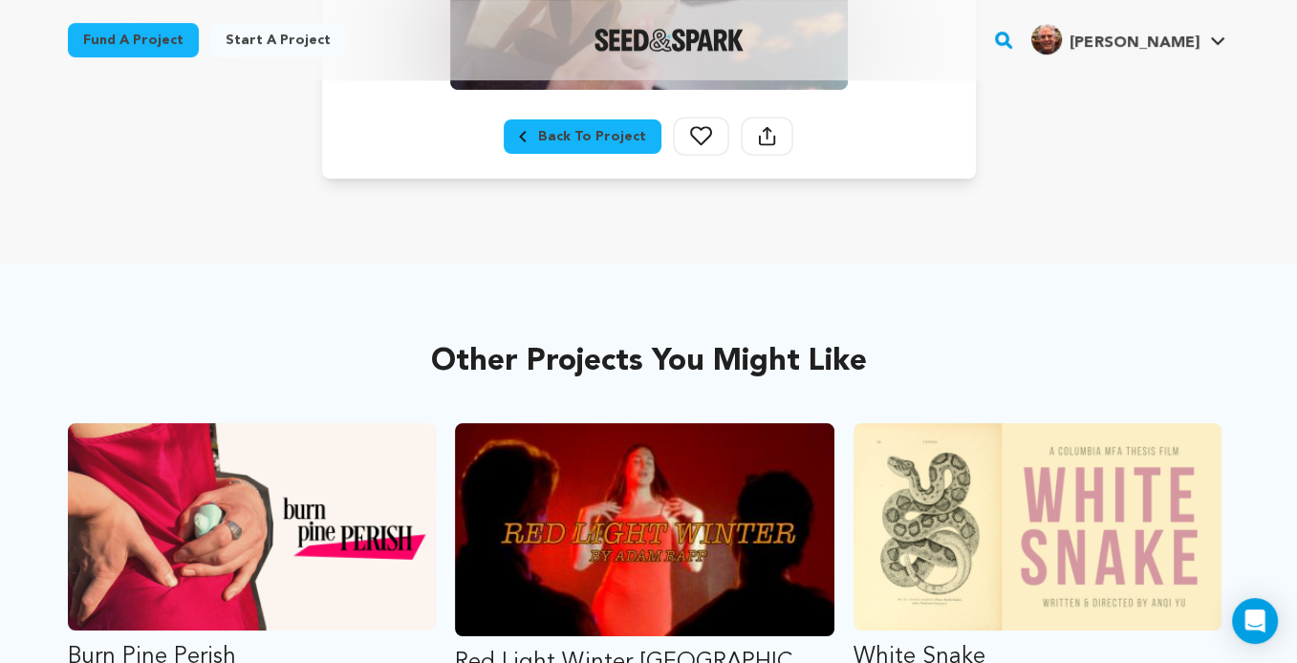
scroll to position [765, 0]
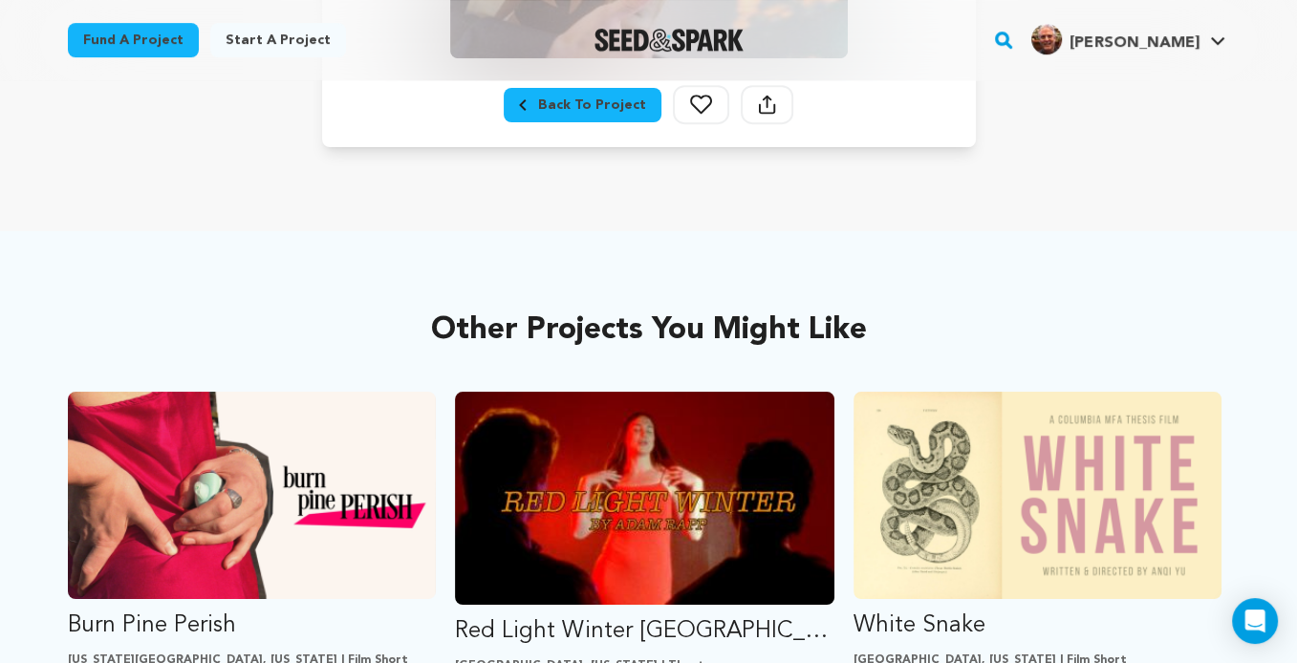
click at [600, 102] on div "Back To Project" at bounding box center [582, 105] width 127 height 19
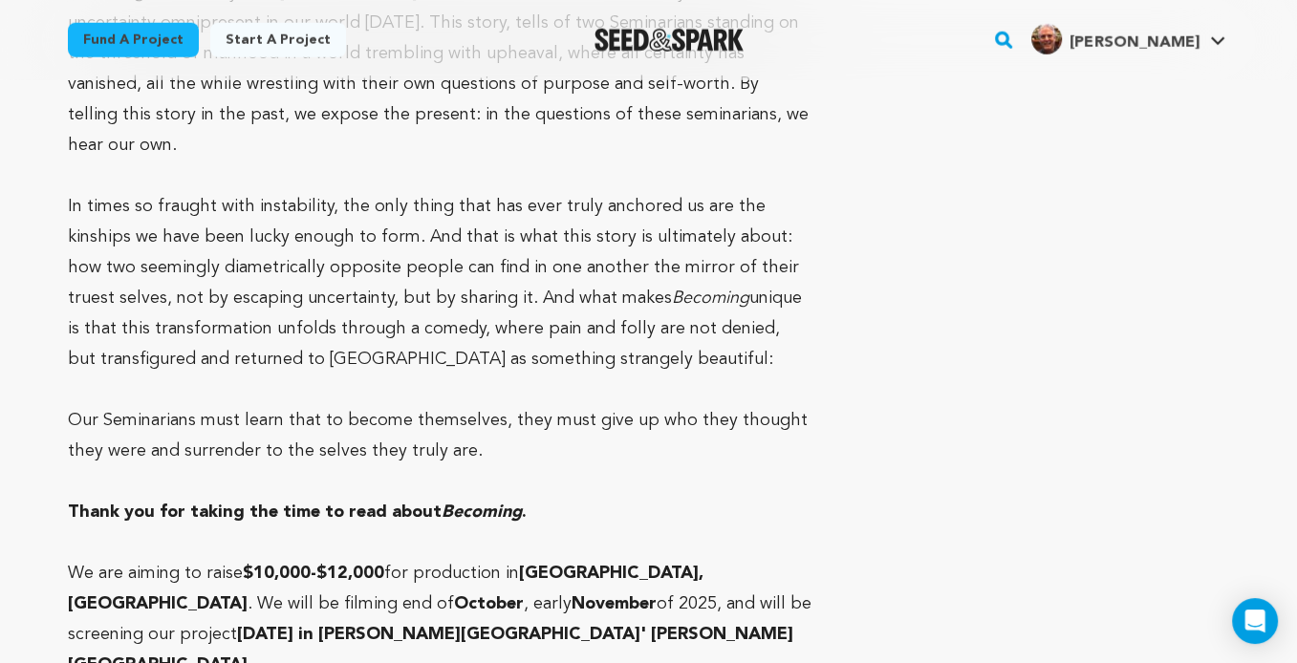
scroll to position [4780, 0]
